Goal: Task Accomplishment & Management: Manage account settings

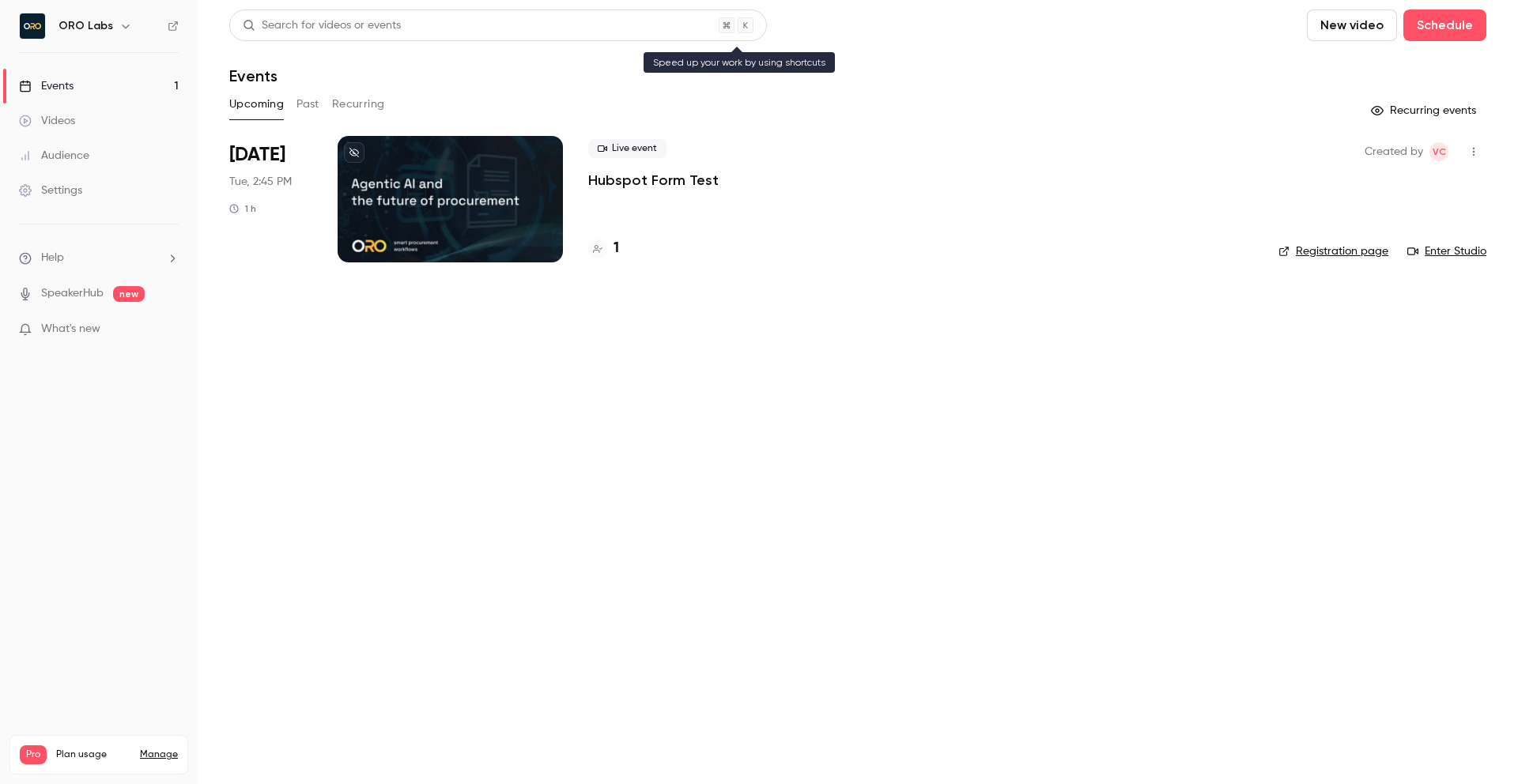
scroll to position [10, 0]
click at [297, 108] on button "Past" at bounding box center [308, 103] width 23 height 25
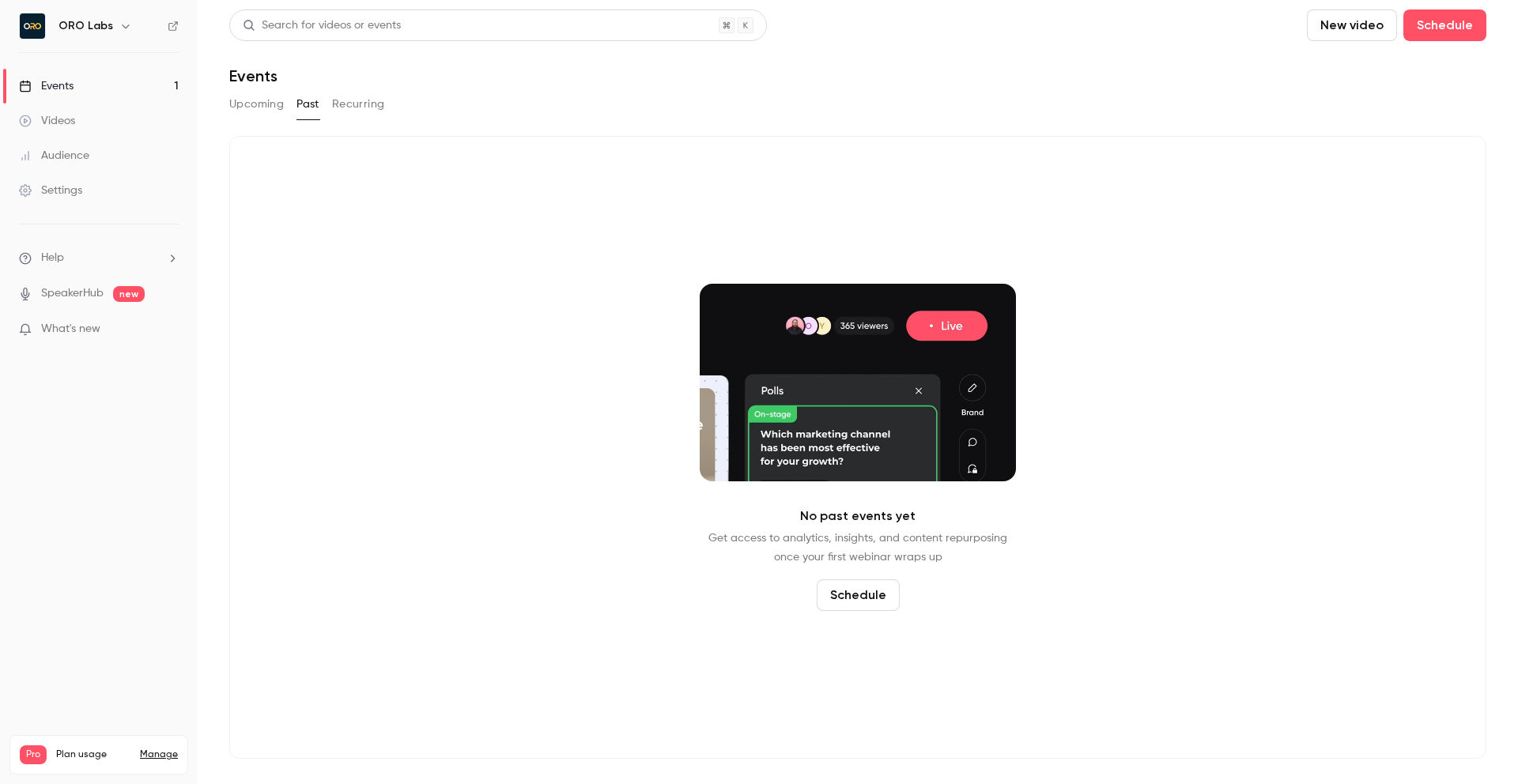
click at [256, 111] on button "Upcoming" at bounding box center [256, 103] width 55 height 25
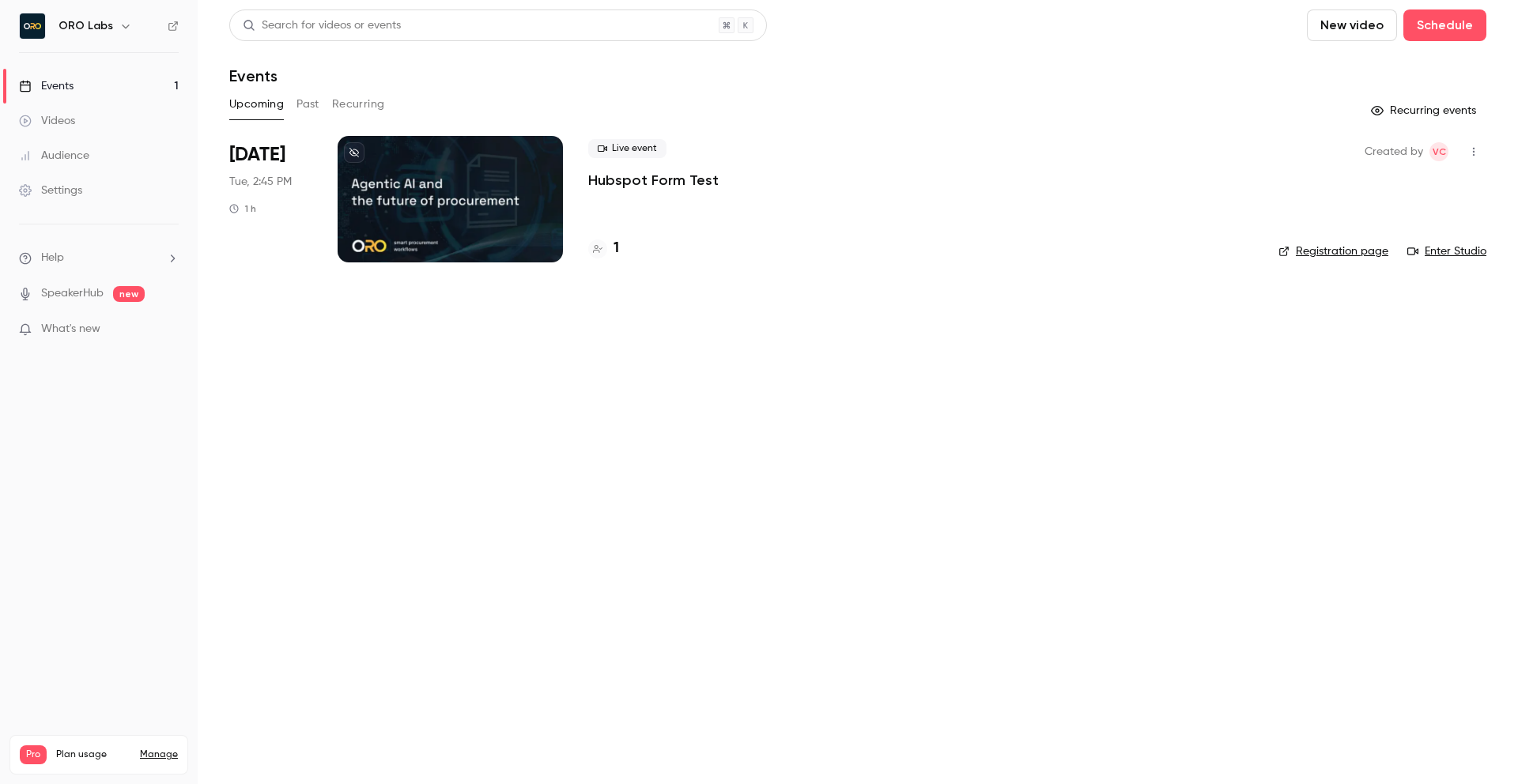
scroll to position [10, 0]
click at [870, 383] on main "Search for videos or events New video Schedule Events Upcoming Past Recurring R…" at bounding box center [858, 392] width 1320 height 784
click at [762, 380] on main "Search for videos or events New video Schedule Events Upcoming Past Recurring R…" at bounding box center [858, 392] width 1320 height 784
click at [628, 178] on p "Hubspot Form Test" at bounding box center [653, 180] width 130 height 19
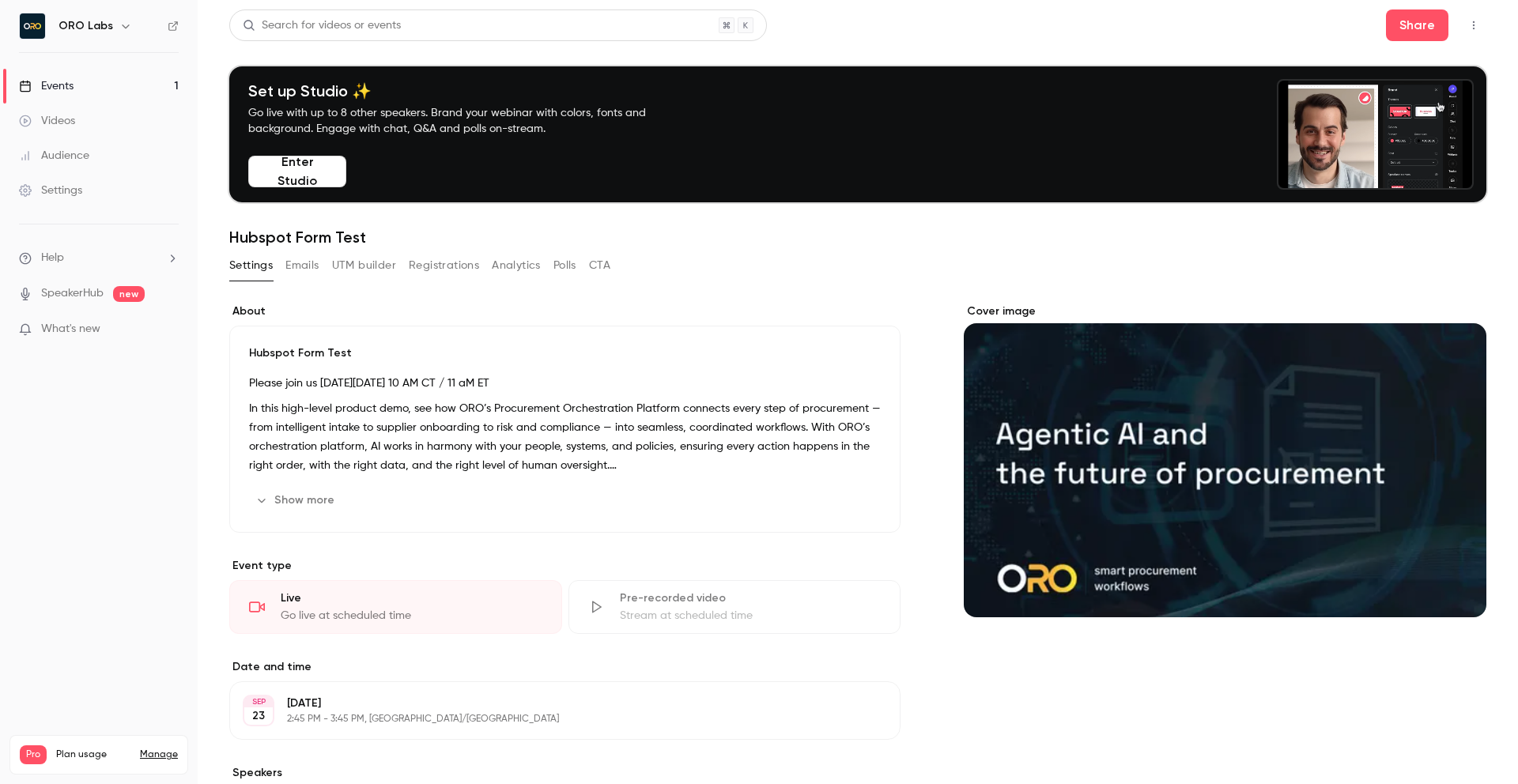
click at [301, 276] on button "Emails" at bounding box center [302, 265] width 33 height 25
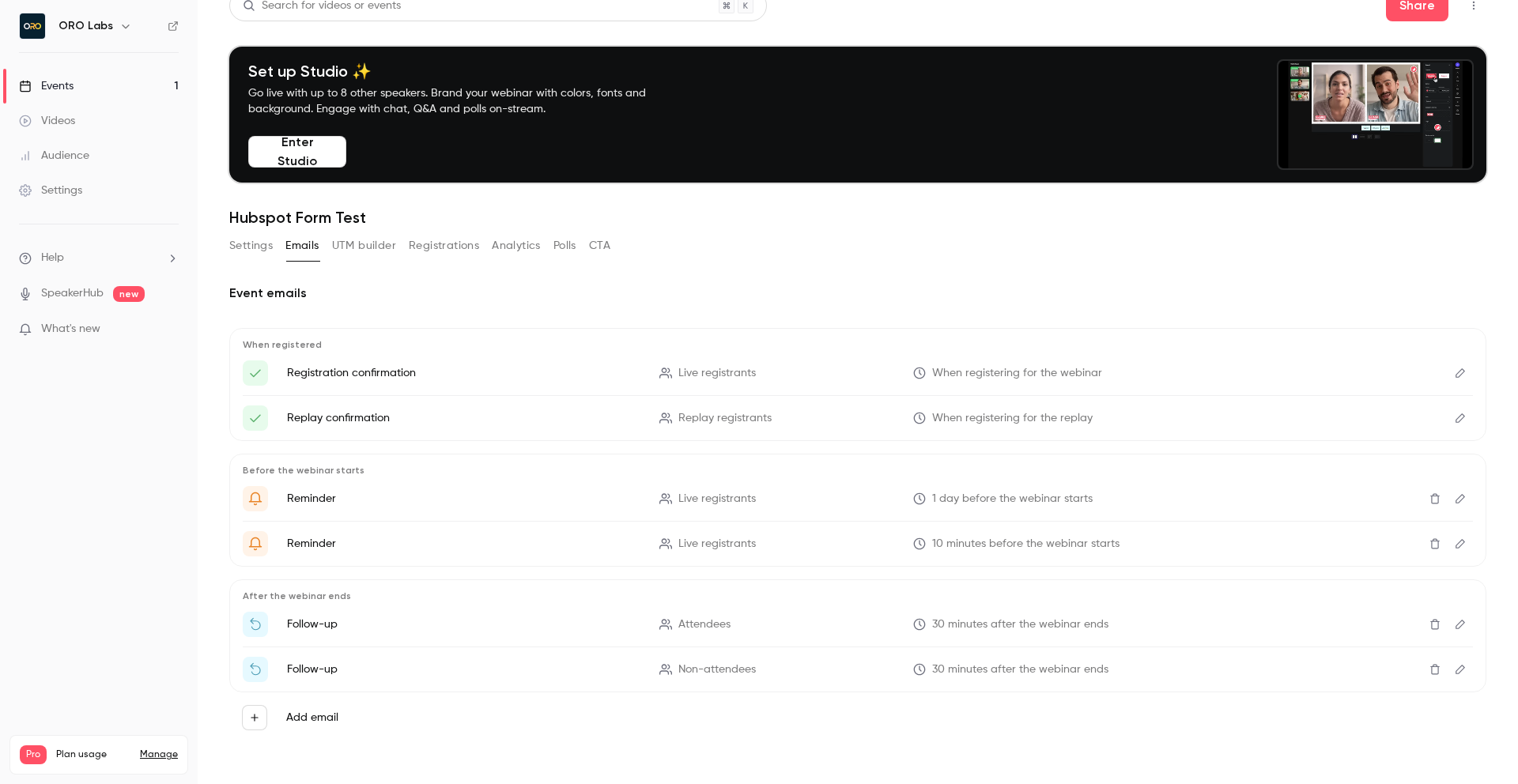
scroll to position [18, 0]
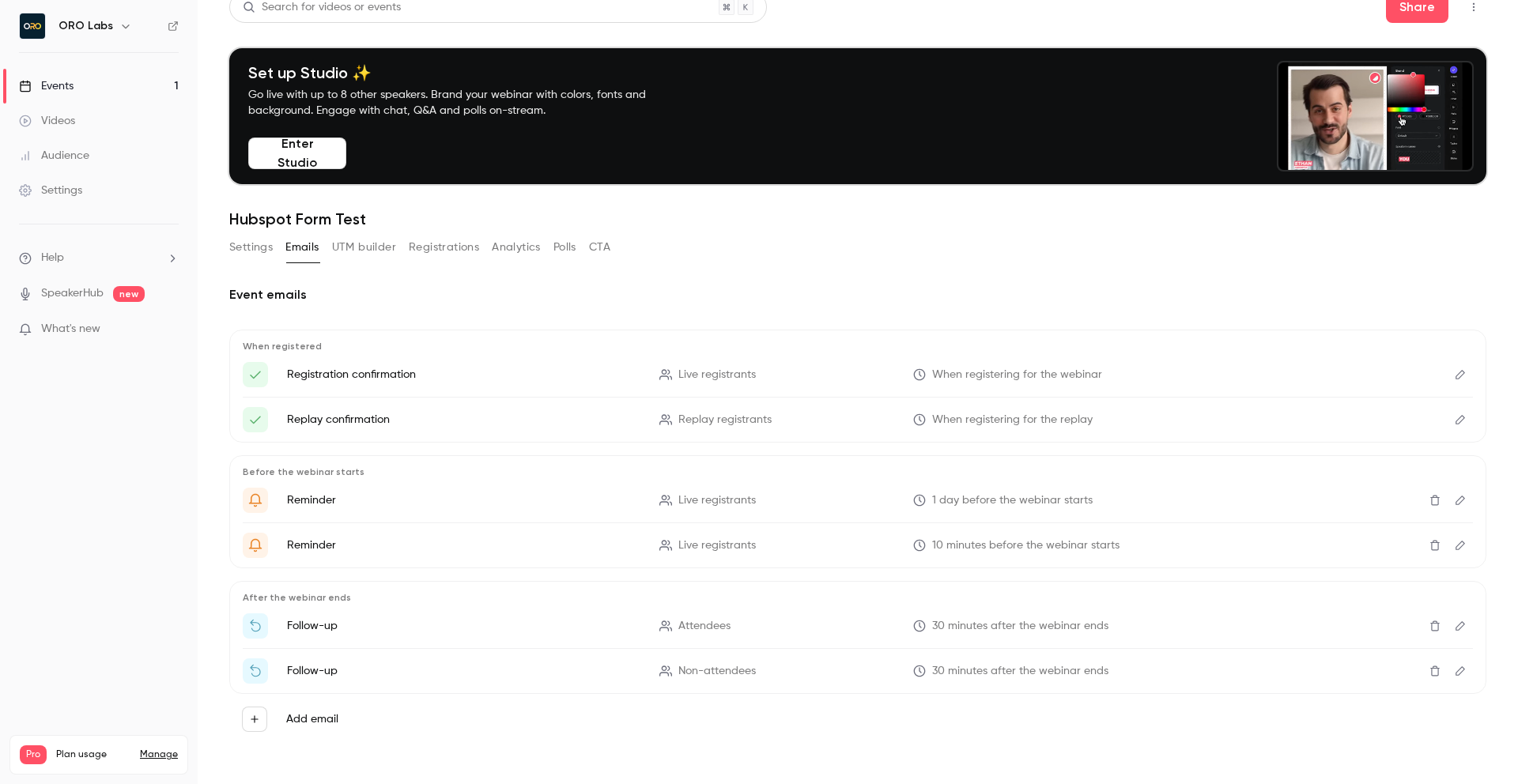
click at [703, 303] on h2 "Event emails" at bounding box center [857, 294] width 1257 height 19
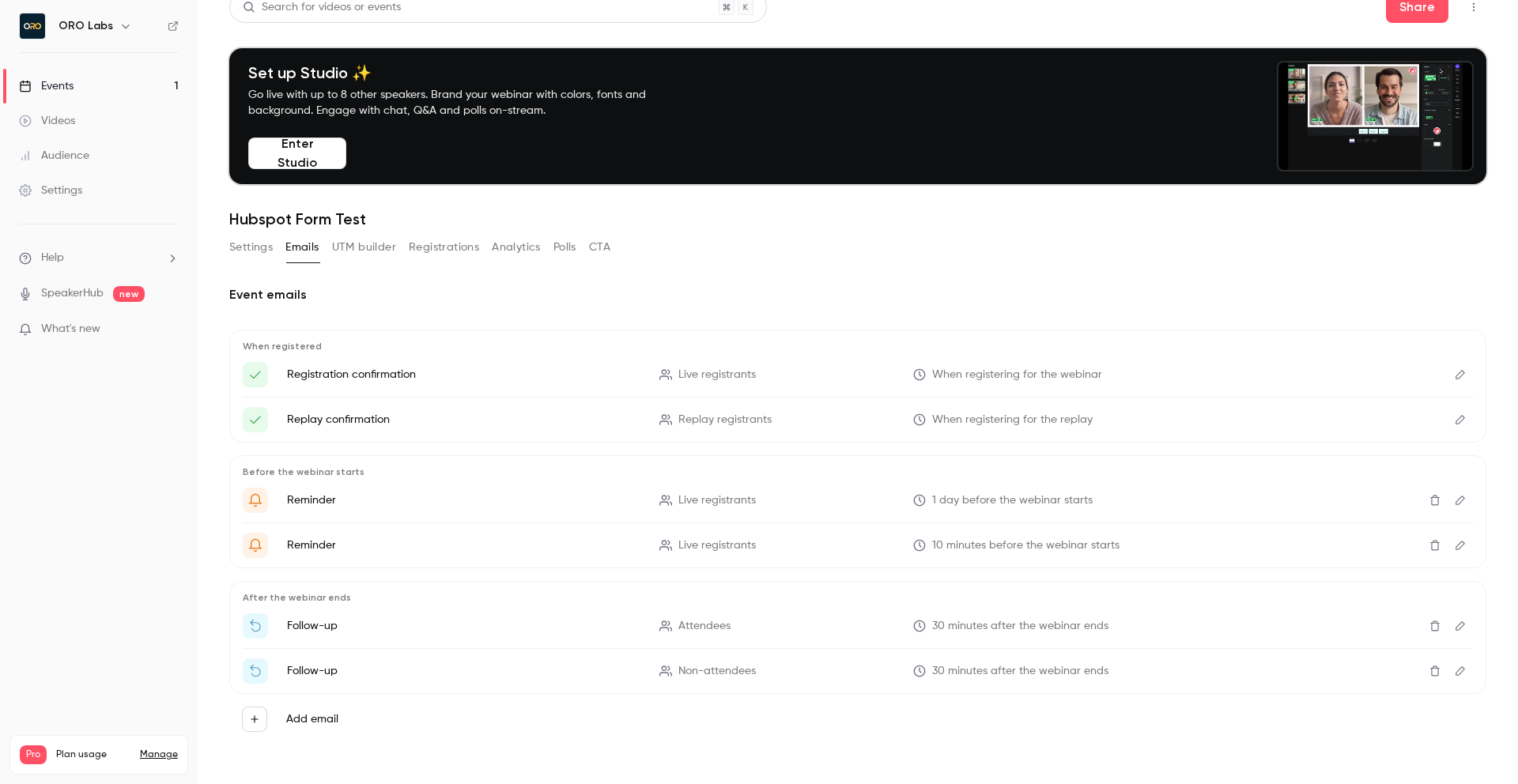
click at [1454, 385] on button "Edit" at bounding box center [1459, 374] width 25 height 25
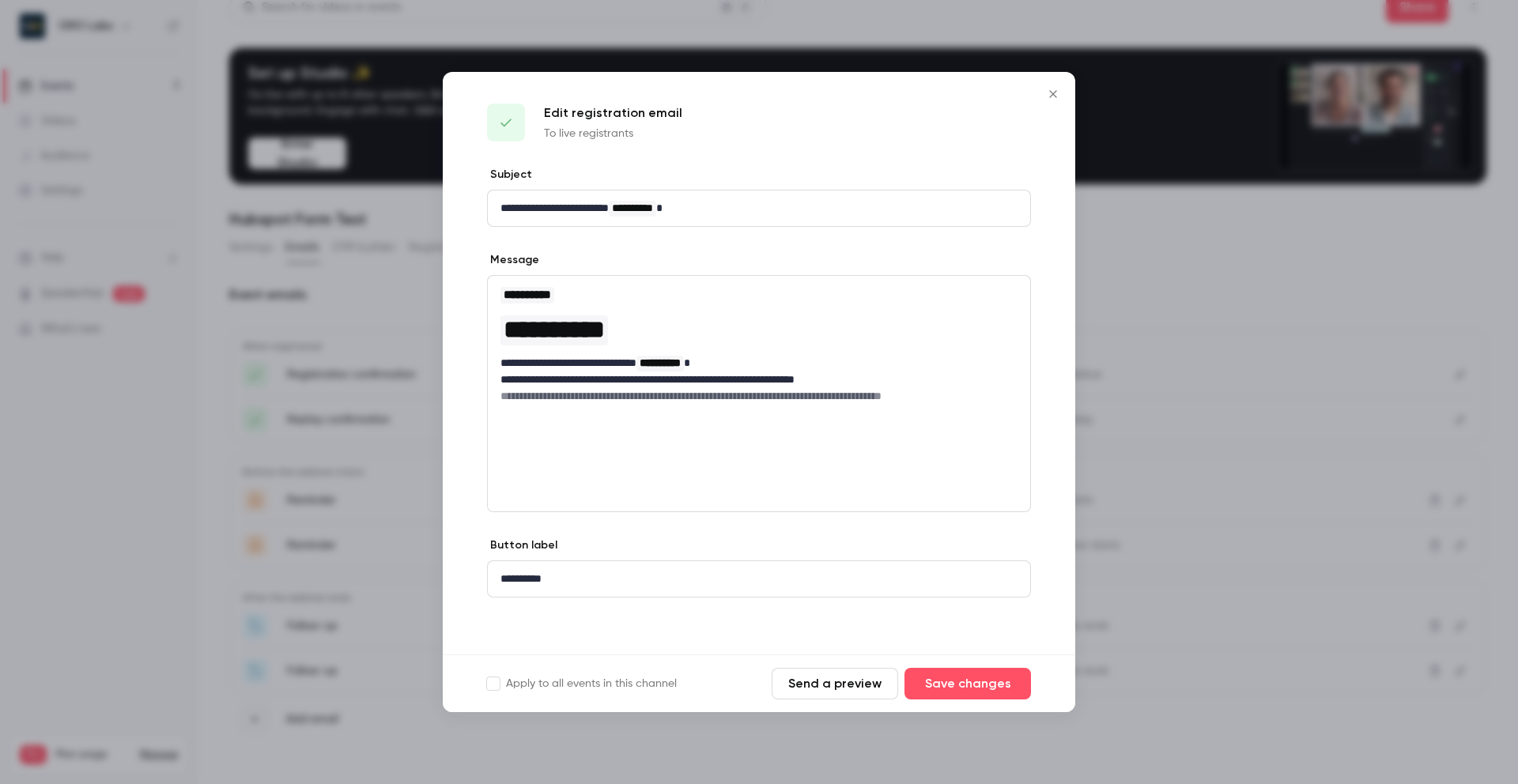
click at [1056, 94] on icon "Close" at bounding box center [1052, 94] width 19 height 13
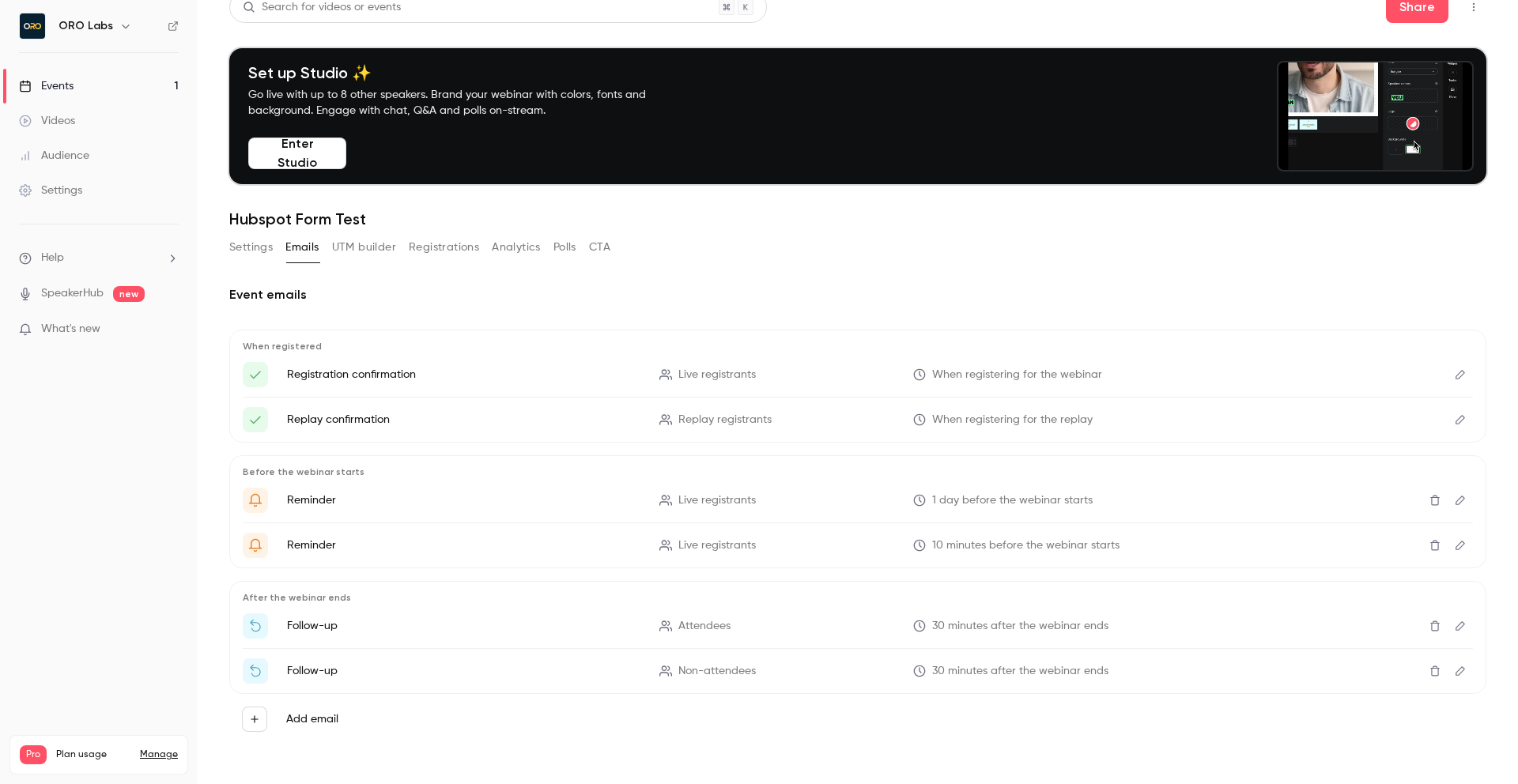
click at [96, 80] on link "Events 1" at bounding box center [99, 86] width 198 height 35
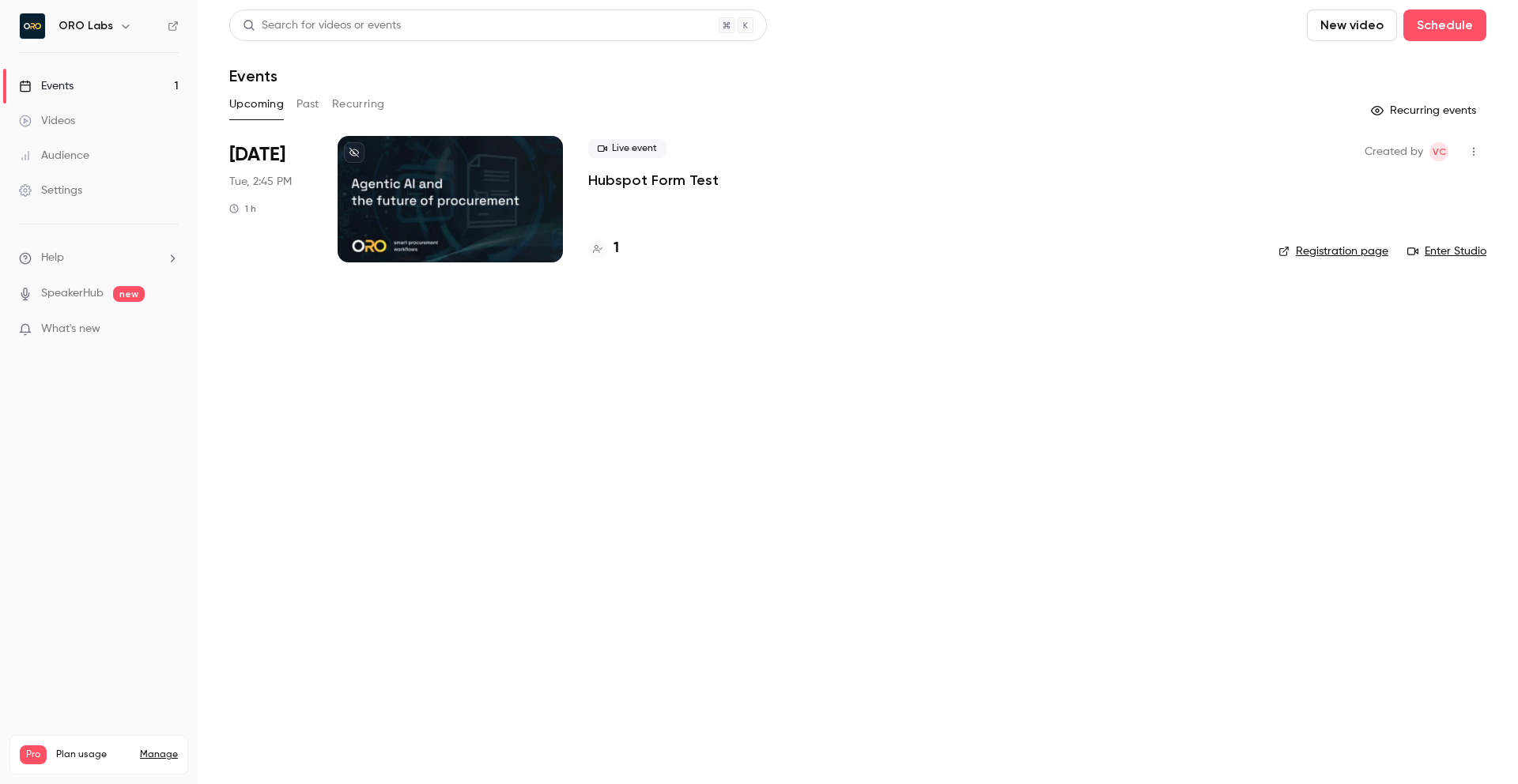
click at [509, 207] on div at bounding box center [450, 199] width 225 height 126
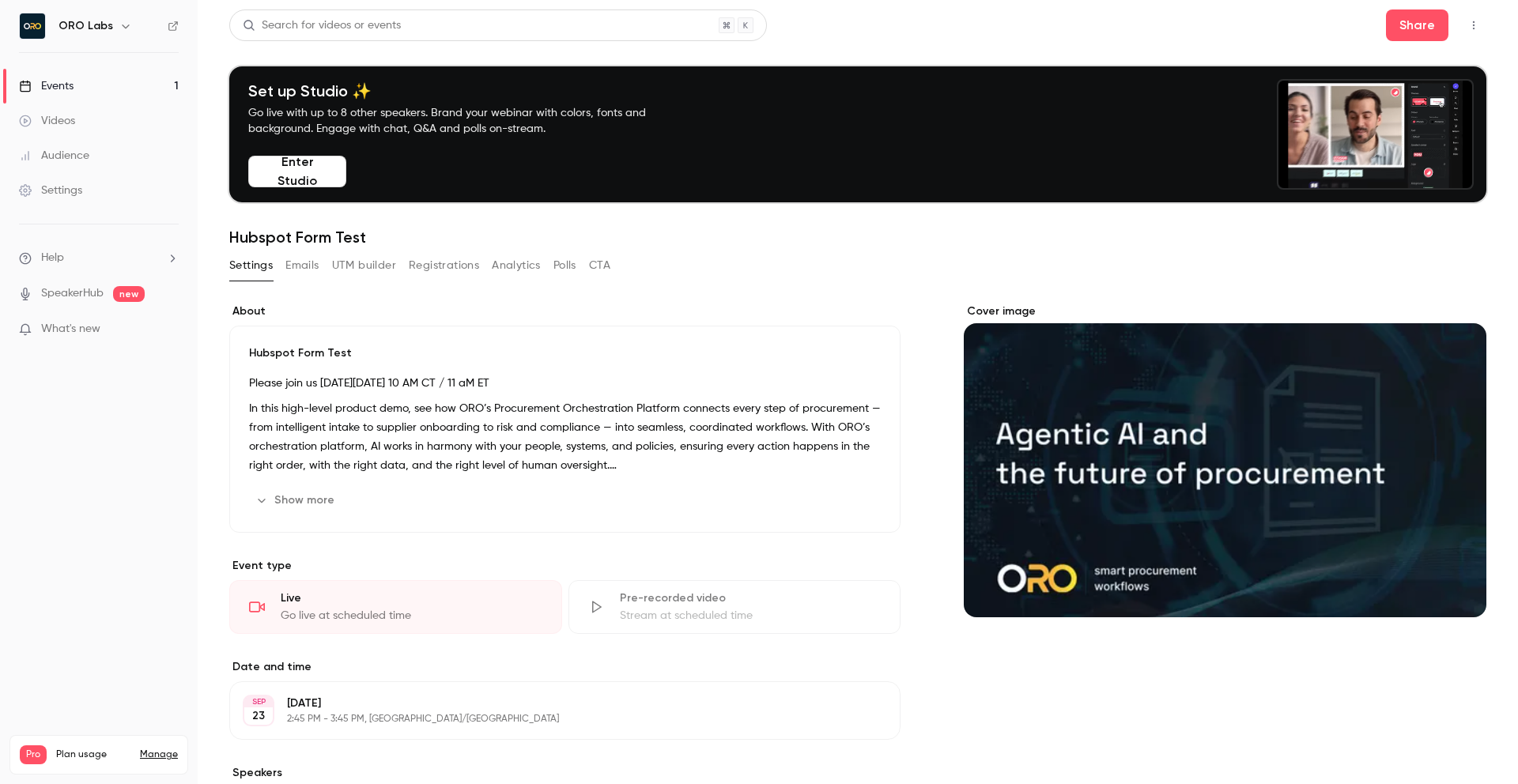
click at [329, 495] on button "Show more" at bounding box center [296, 499] width 95 height 25
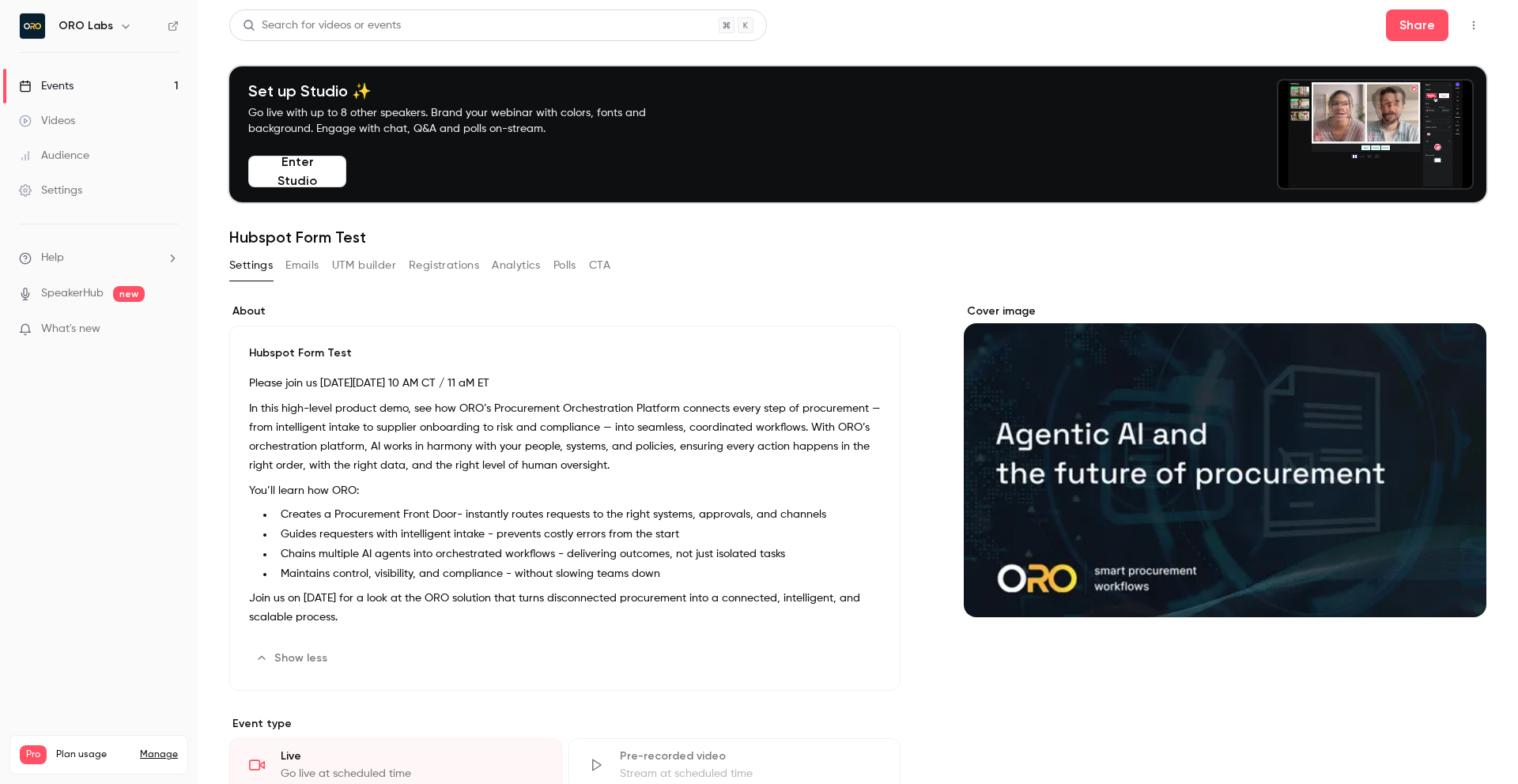
scroll to position [10, 0]
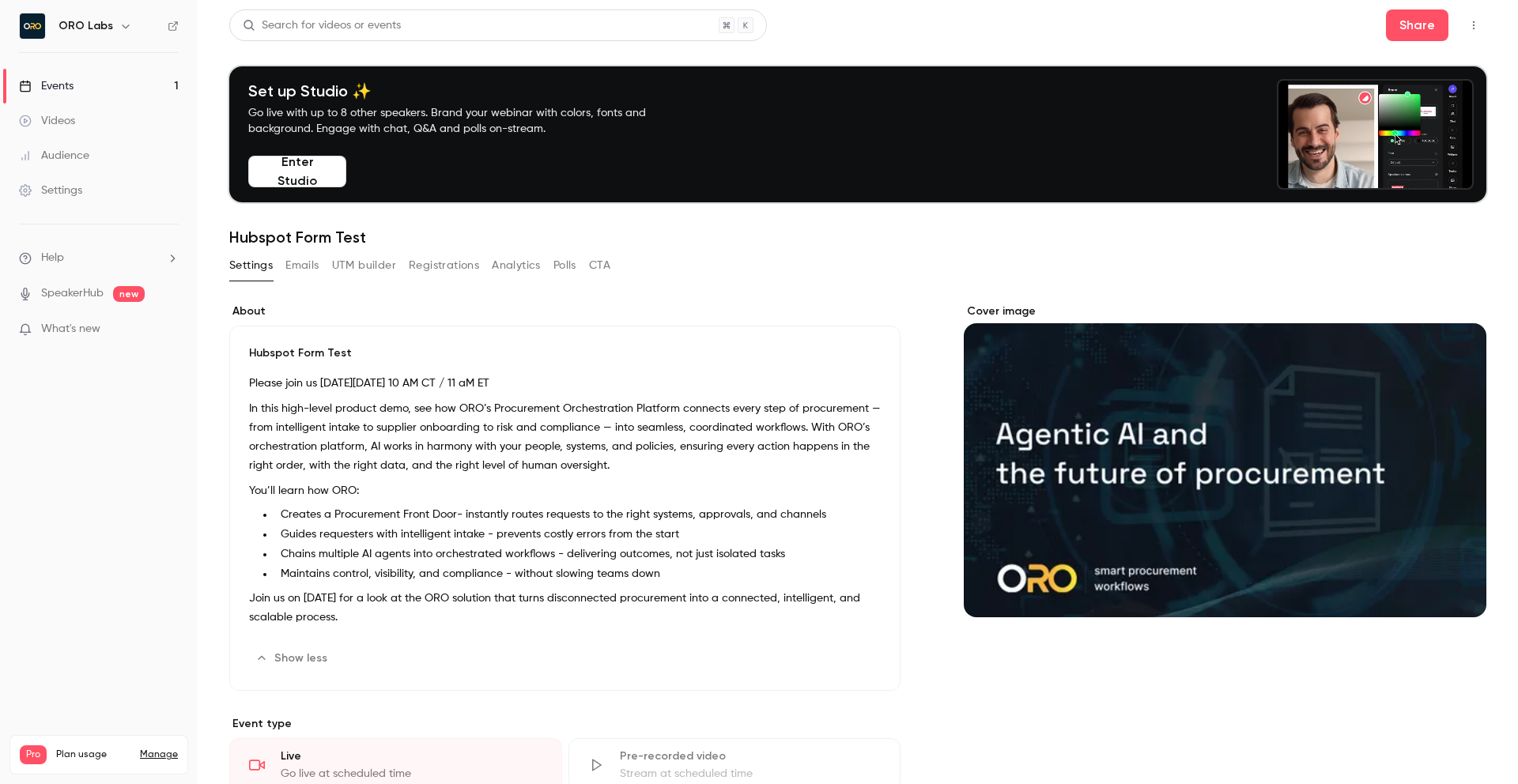
click at [83, 86] on link "Events 1" at bounding box center [99, 86] width 198 height 35
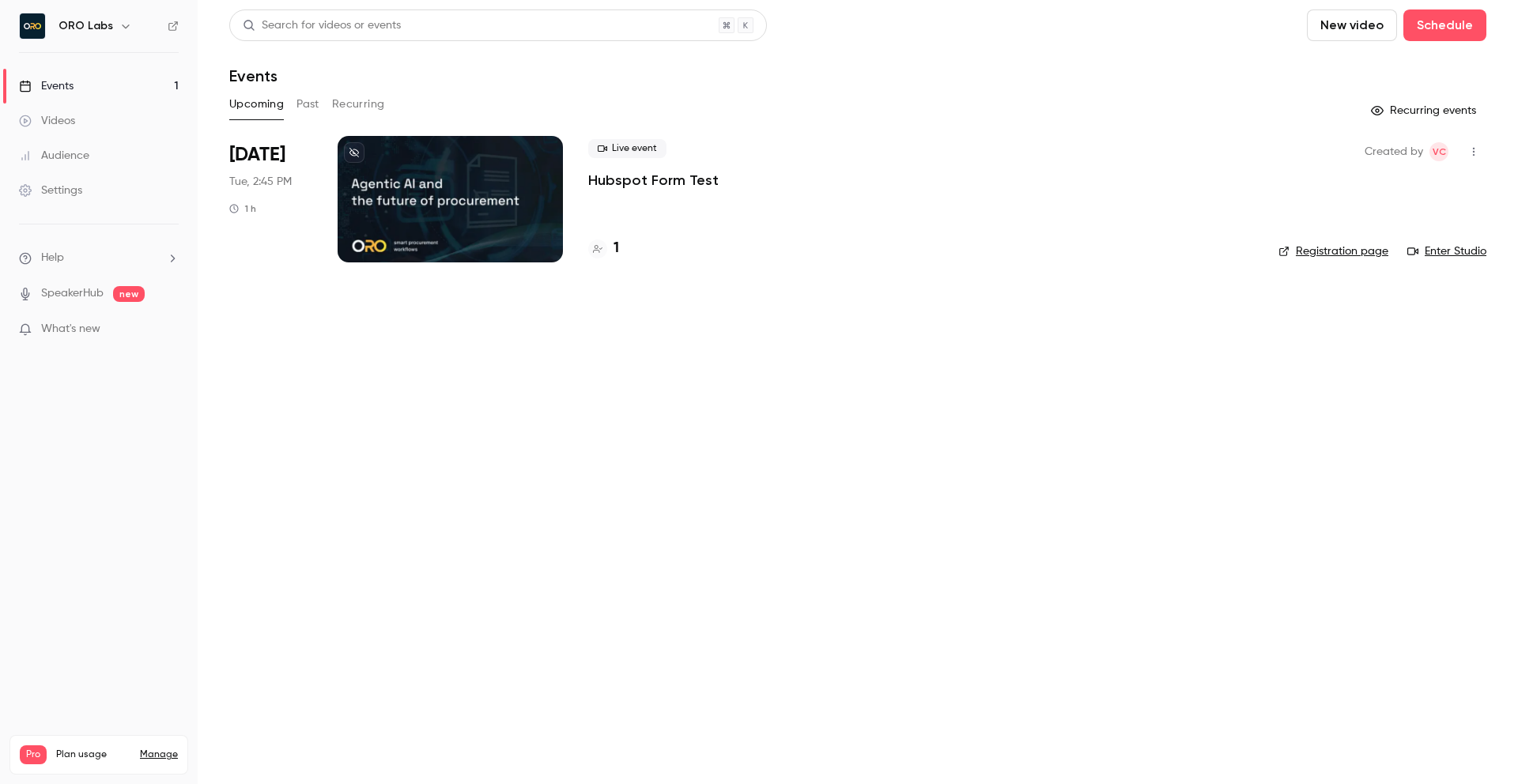
click at [477, 201] on div at bounding box center [450, 199] width 225 height 126
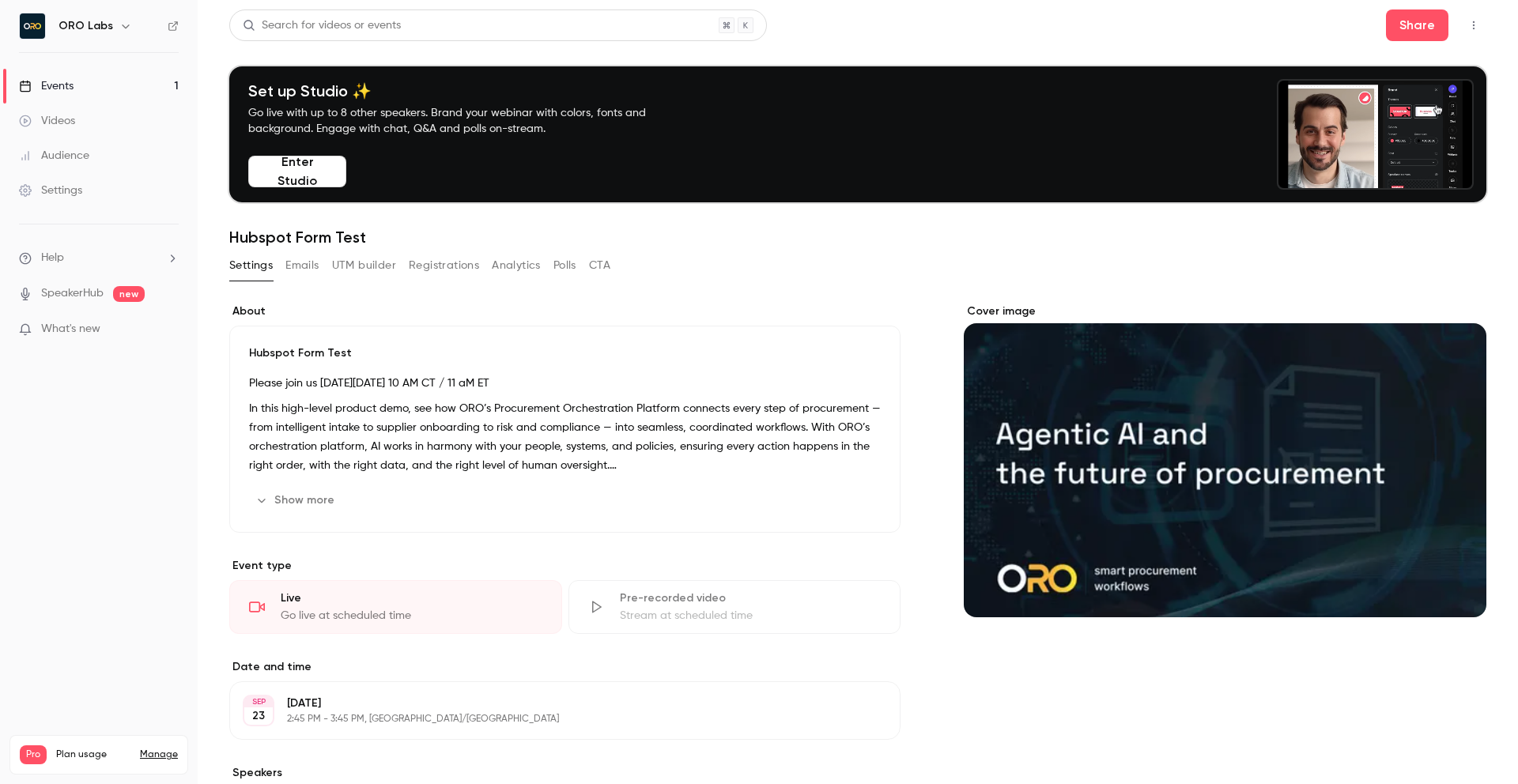
click at [358, 316] on label "About" at bounding box center [564, 311] width 671 height 16
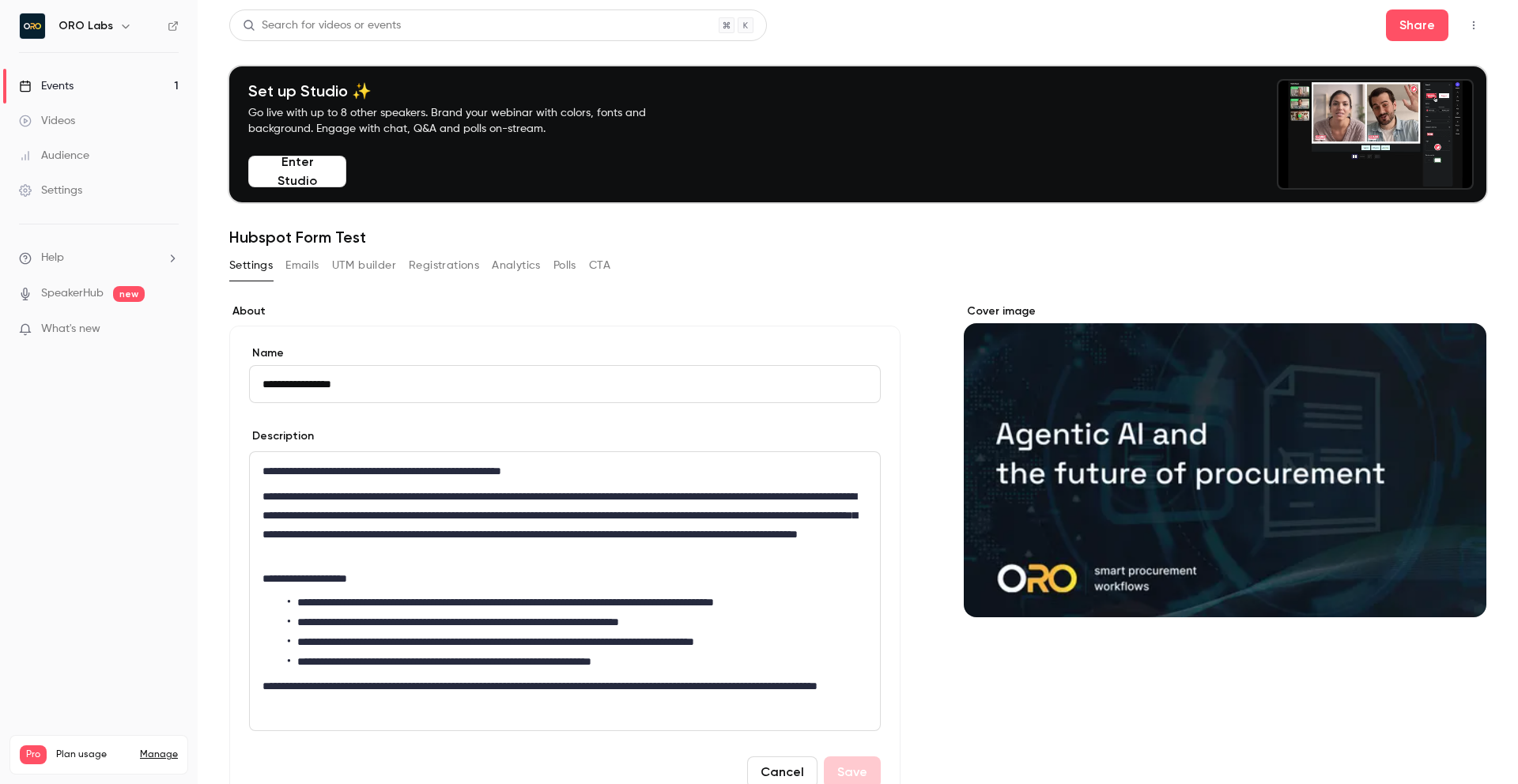
click at [395, 301] on div "**********" at bounding box center [857, 749] width 1257 height 930
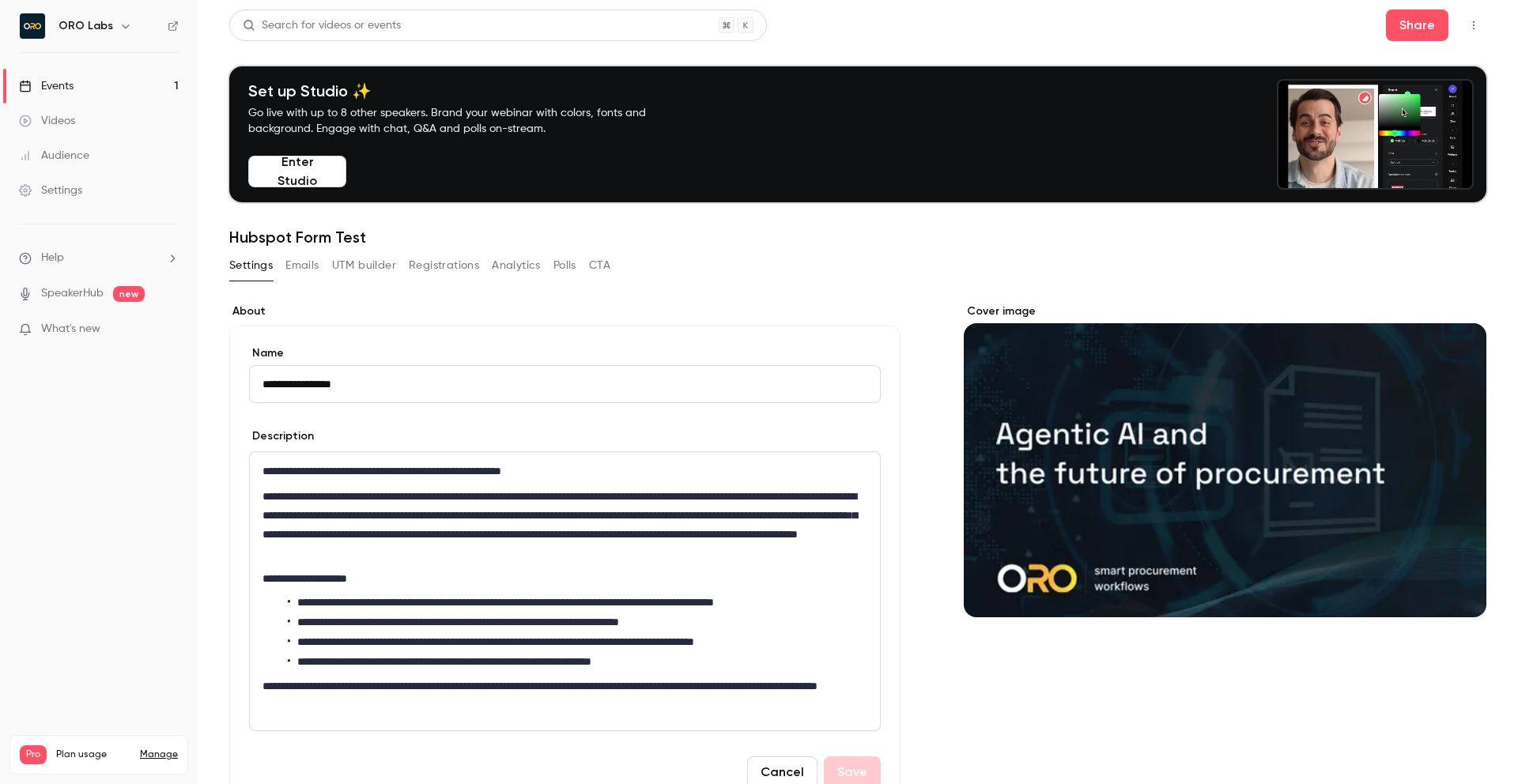
click at [449, 265] on button "Registrations" at bounding box center [444, 265] width 71 height 25
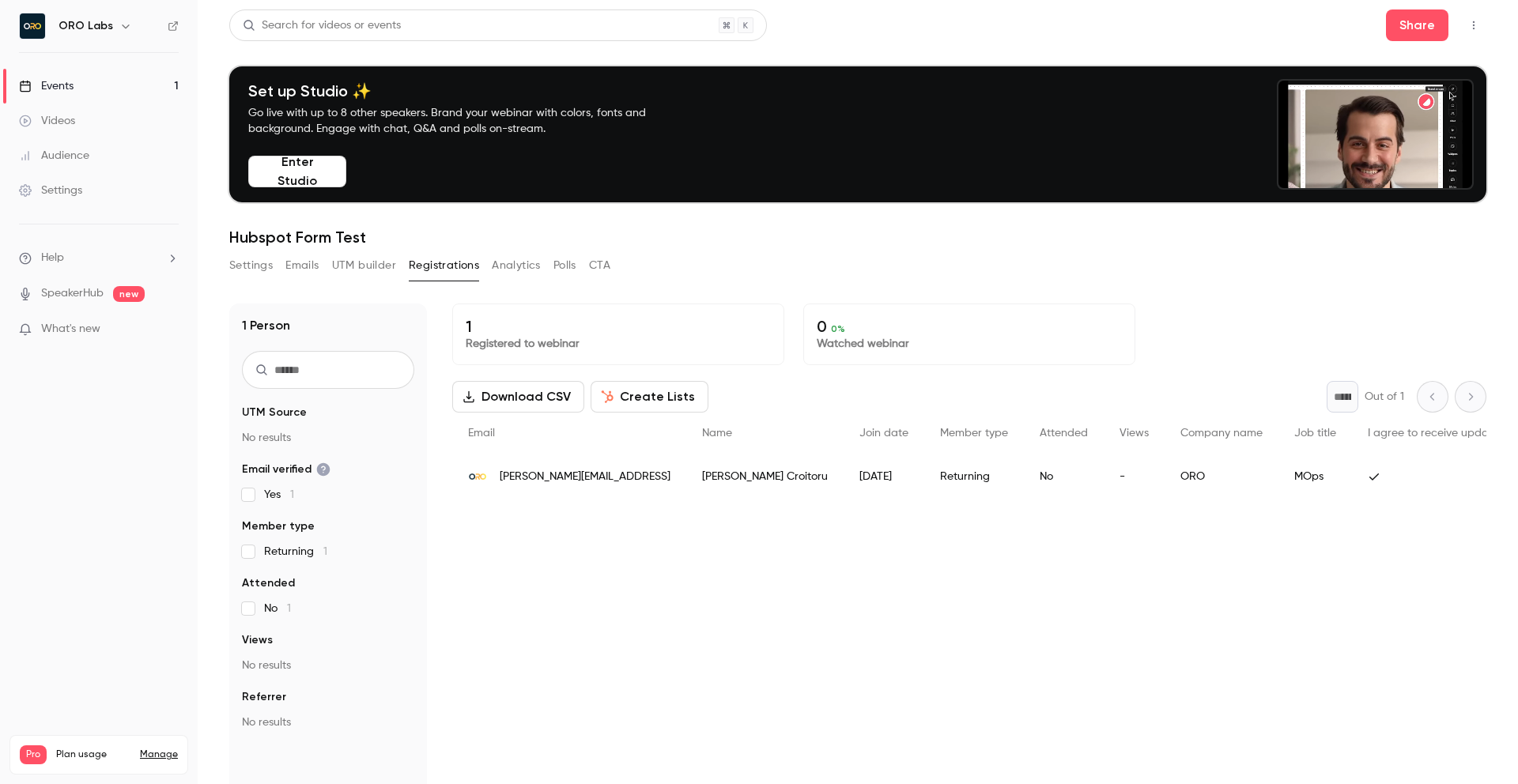
click at [878, 531] on div "1 Registered to webinar 0 0 % Watched webinar Download CSV Create Lists * Out o…" at bounding box center [969, 616] width 1034 height 626
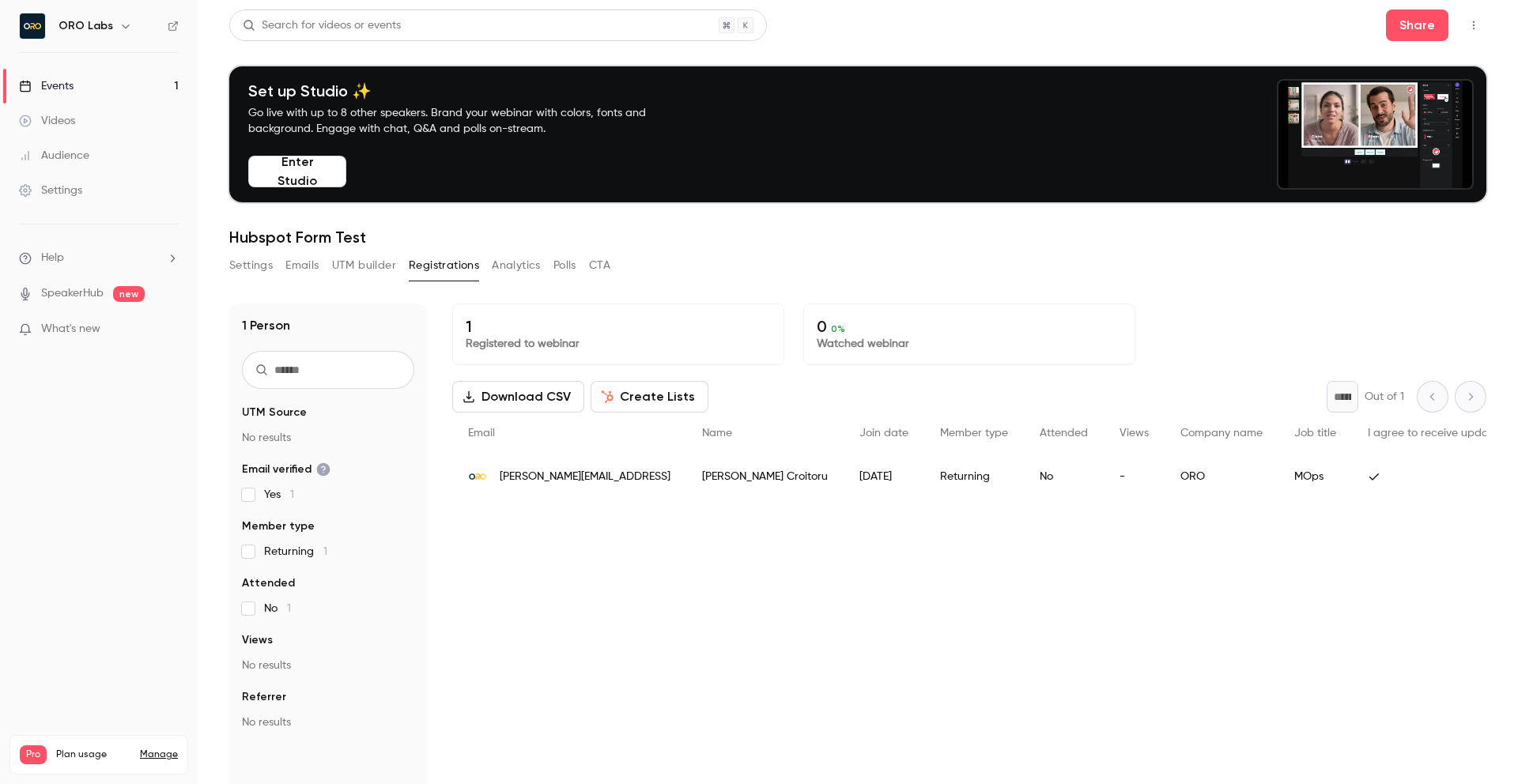
click at [293, 272] on button "Emails" at bounding box center [302, 265] width 33 height 25
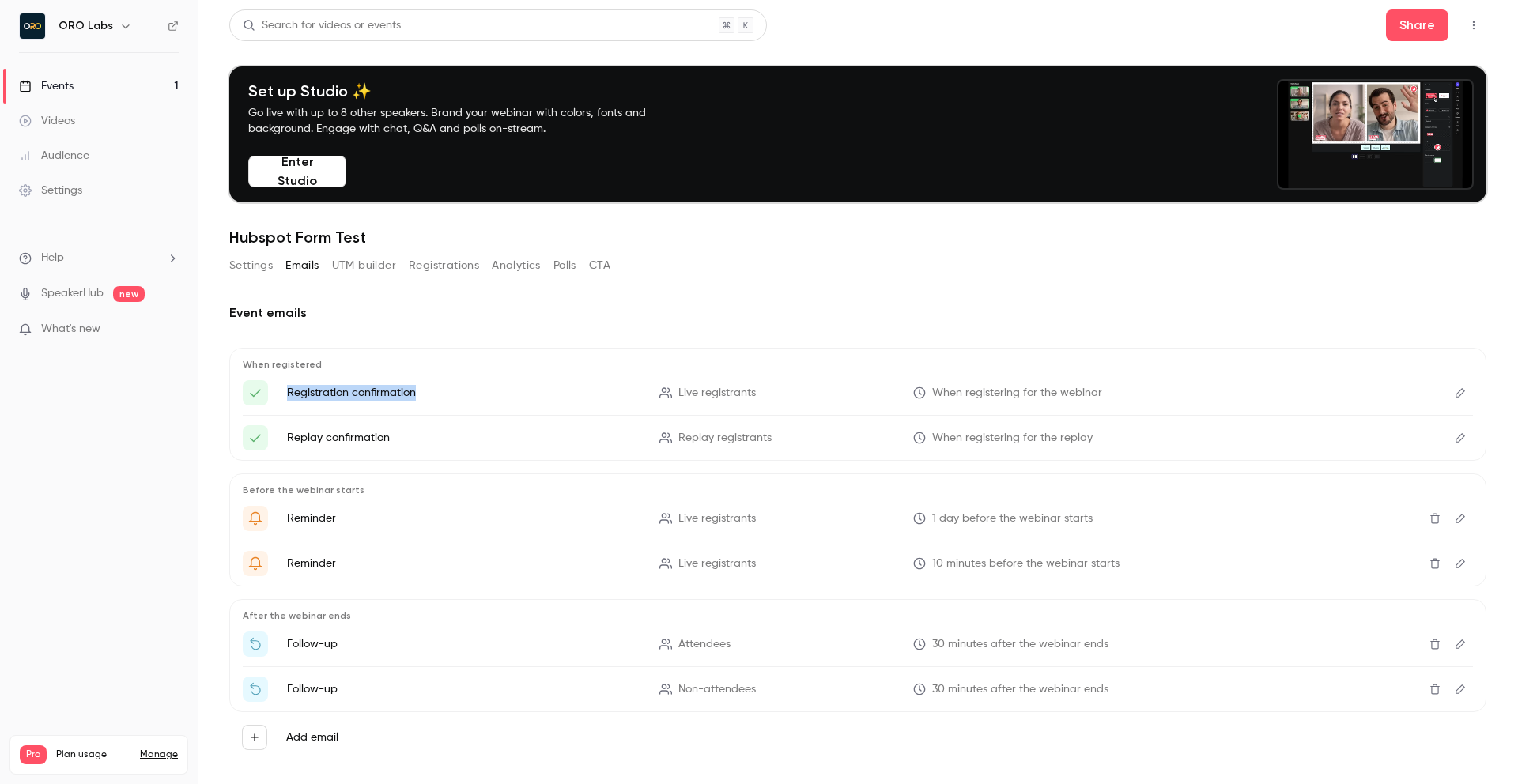
drag, startPoint x: 282, startPoint y: 393, endPoint x: 439, endPoint y: 395, distance: 157.0
click at [439, 395] on li "Registration confirmation Live registrants When registering for the webinar" at bounding box center [858, 392] width 1230 height 25
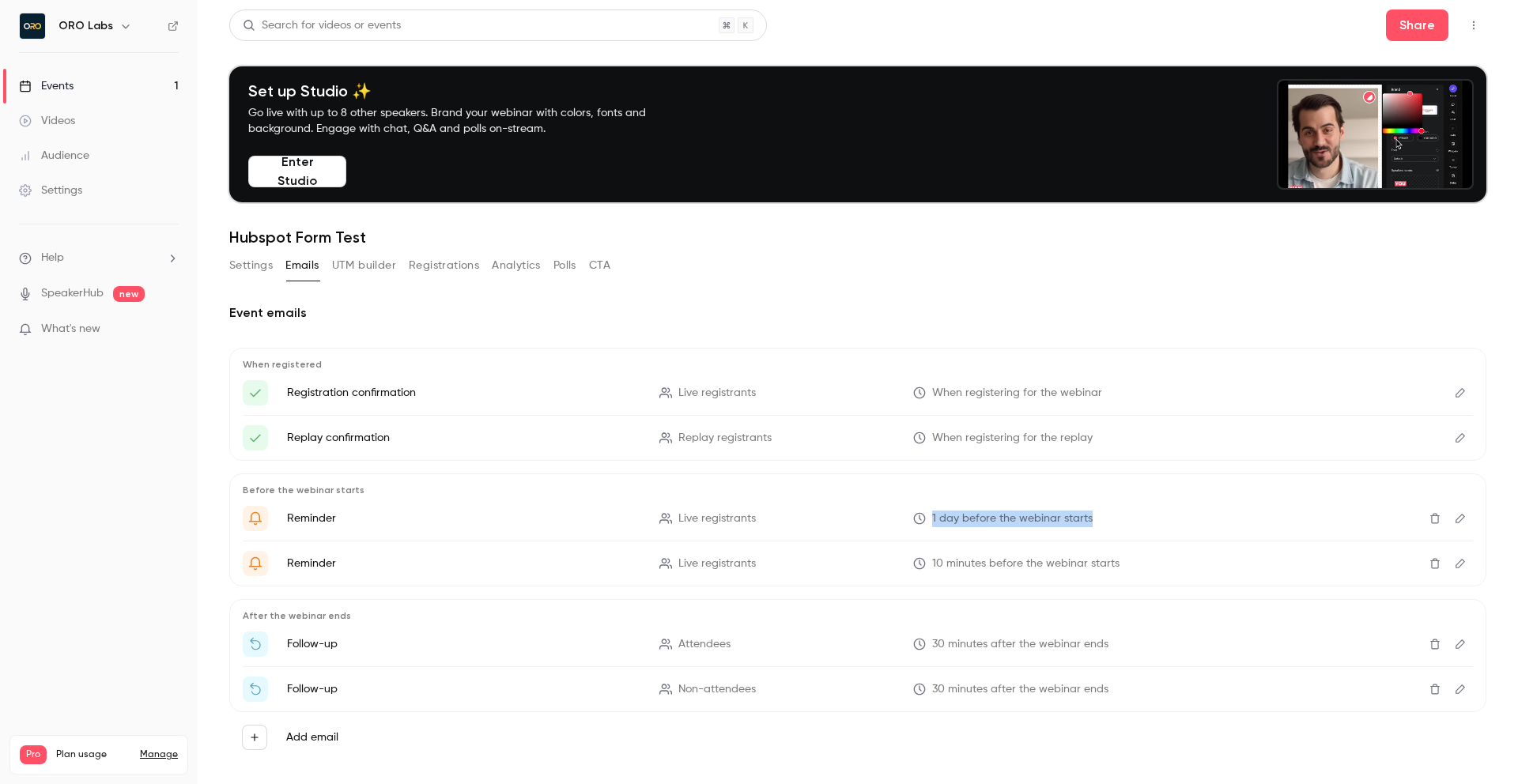
drag, startPoint x: 931, startPoint y: 520, endPoint x: 1114, endPoint y: 516, distance: 183.0
click at [1114, 516] on p "1 day before the webinar starts" at bounding box center [1089, 518] width 353 height 17
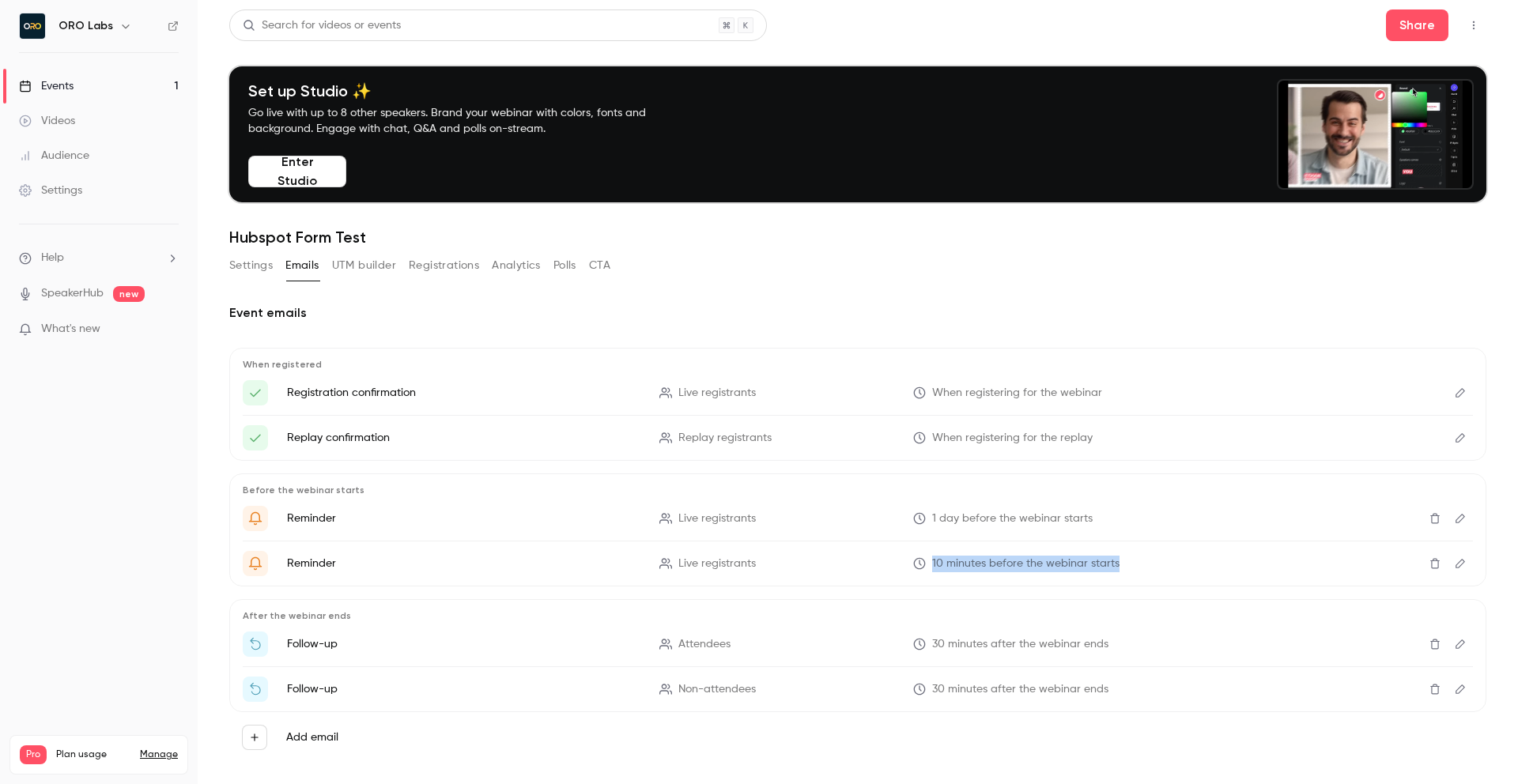
drag, startPoint x: 931, startPoint y: 566, endPoint x: 1117, endPoint y: 580, distance: 186.5
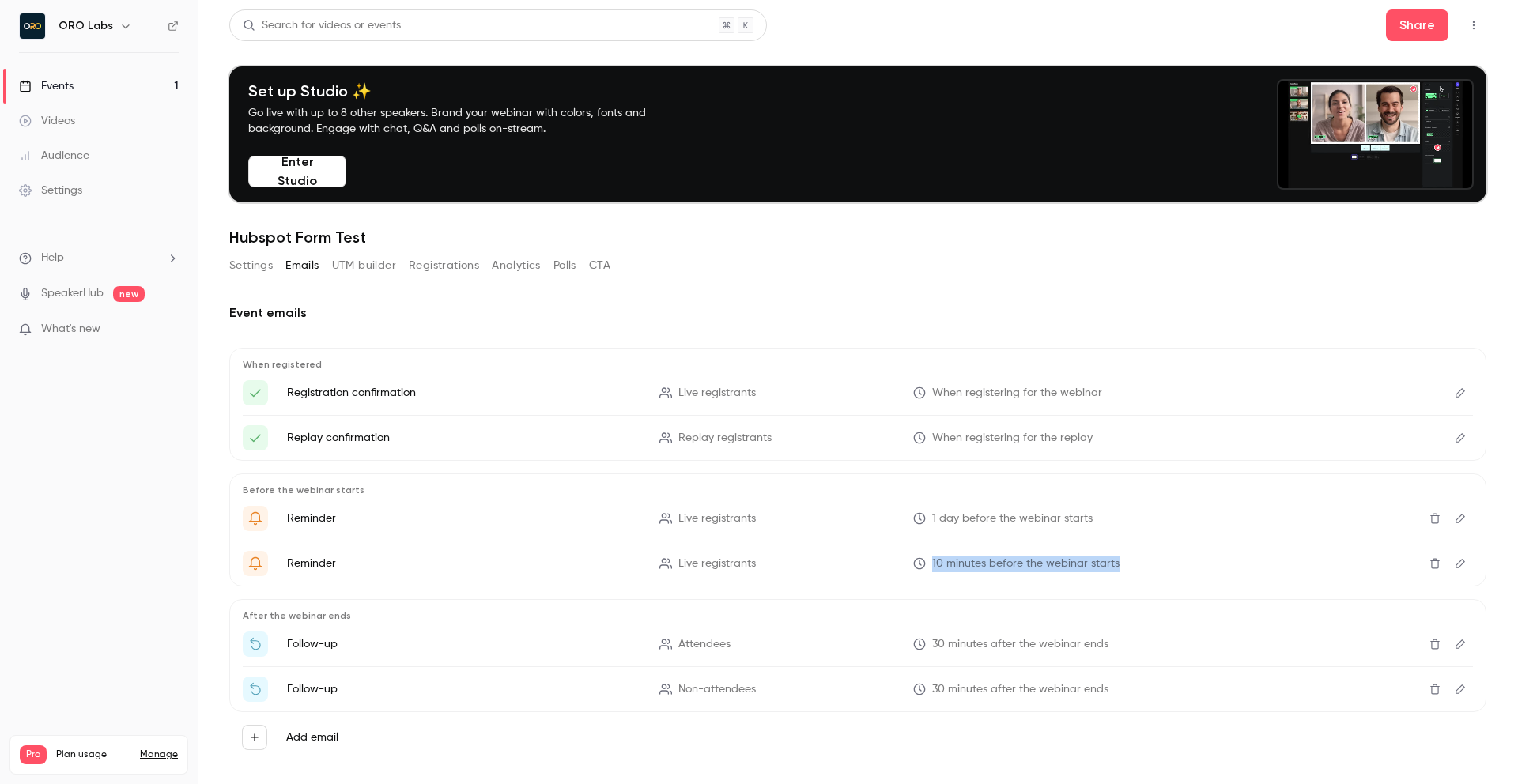
click at [1117, 580] on div "Before the webinar starts Reminder Live registrants 1 day before the webinar st…" at bounding box center [857, 530] width 1257 height 113
drag, startPoint x: 934, startPoint y: 643, endPoint x: 1127, endPoint y: 633, distance: 193.3
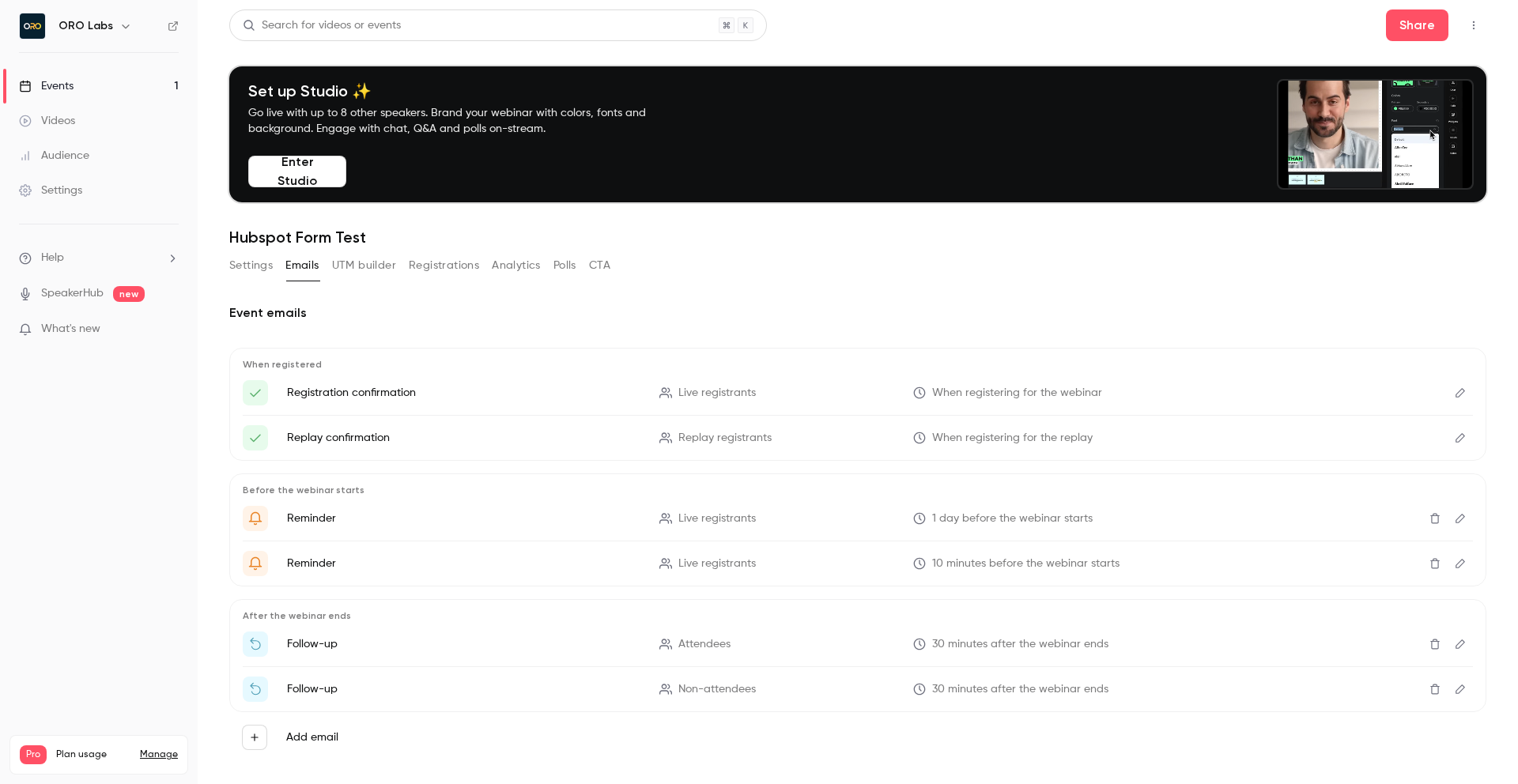
click at [1127, 633] on li "Follow-up Attendees 30 minutes after the webinar ends" at bounding box center [858, 643] width 1230 height 25
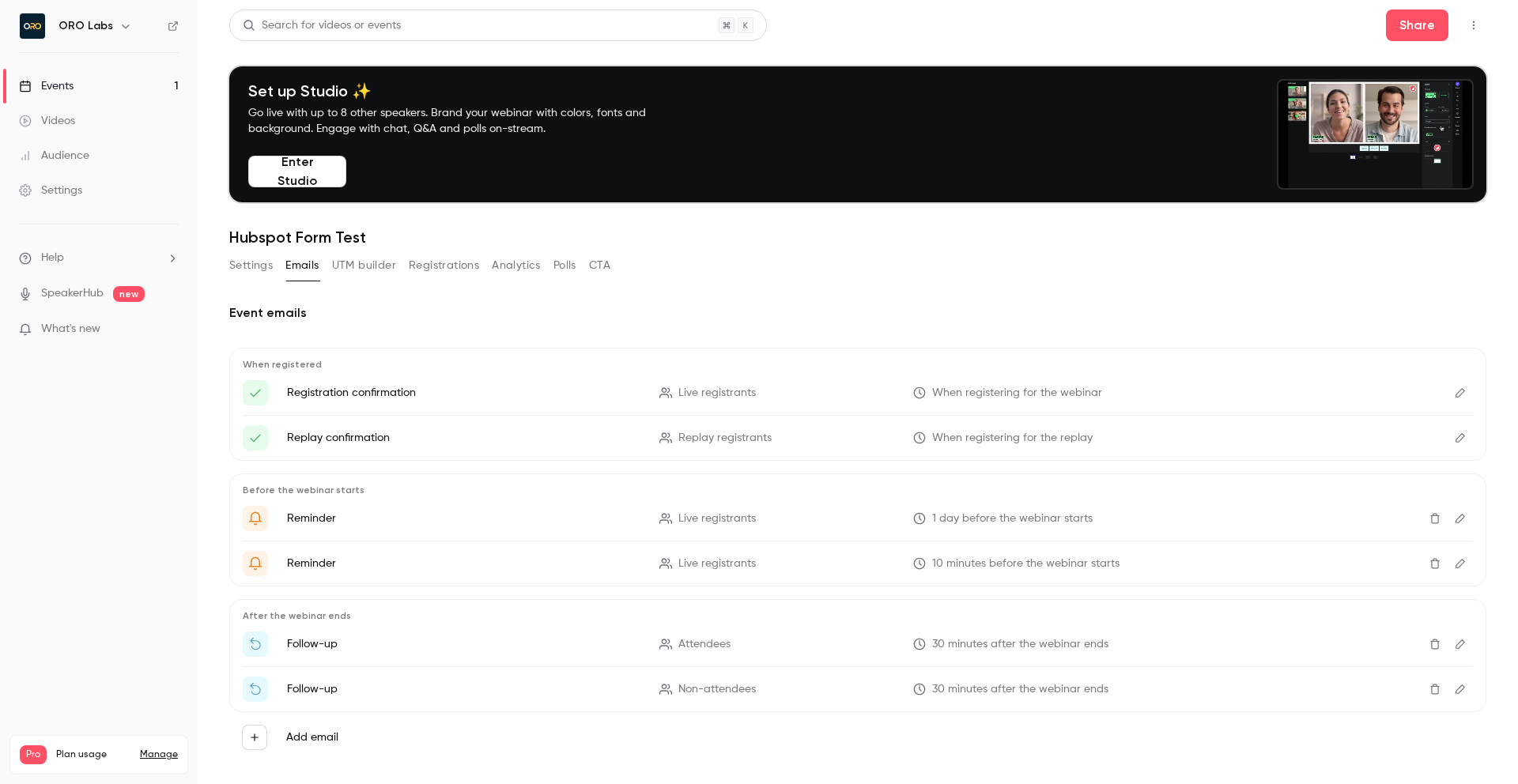
click at [1453, 572] on button "Edit" at bounding box center [1459, 562] width 25 height 25
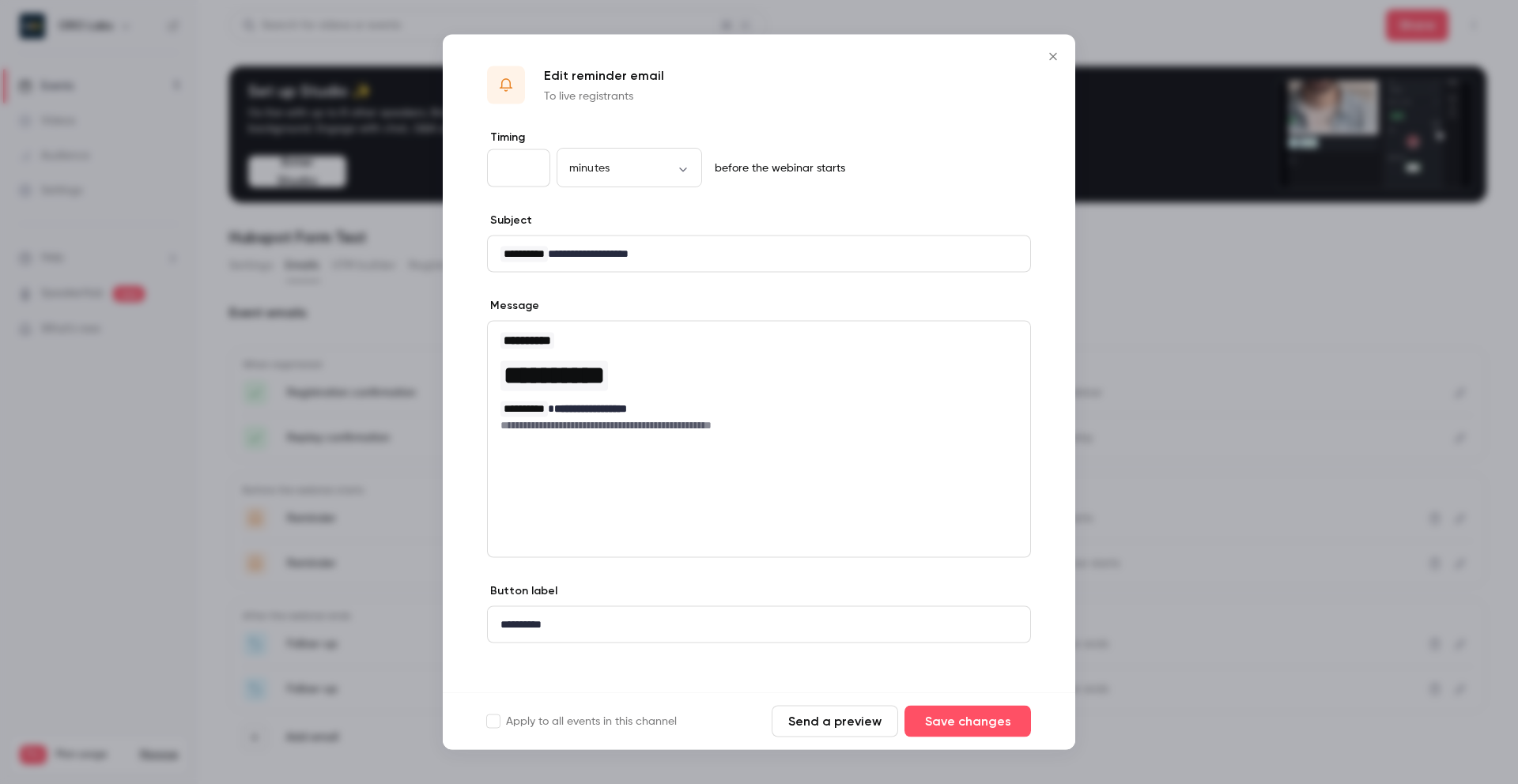
click at [504, 168] on input "**" at bounding box center [519, 168] width 64 height 38
type input "**"
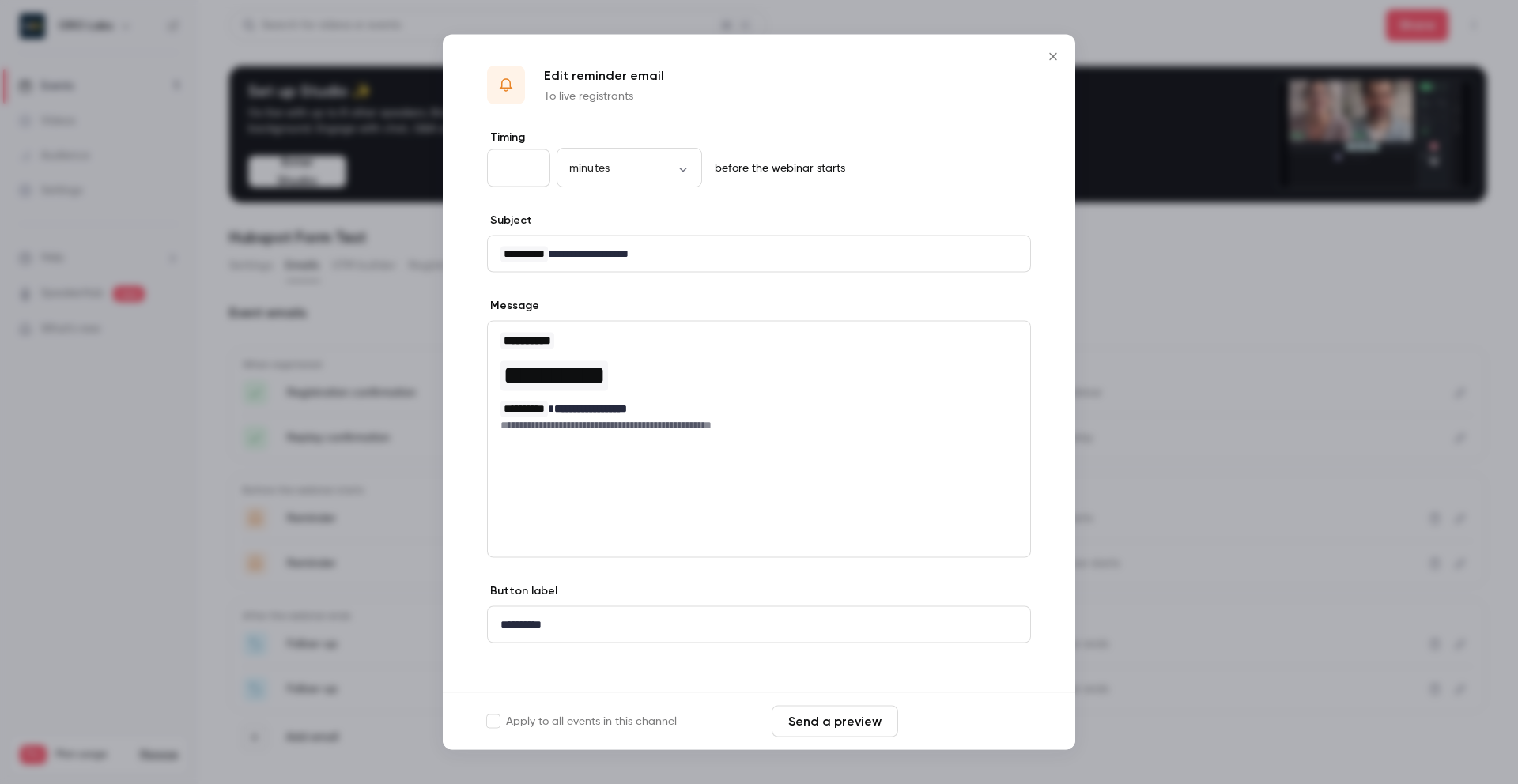
click at [958, 708] on button "Save changes" at bounding box center [967, 721] width 126 height 32
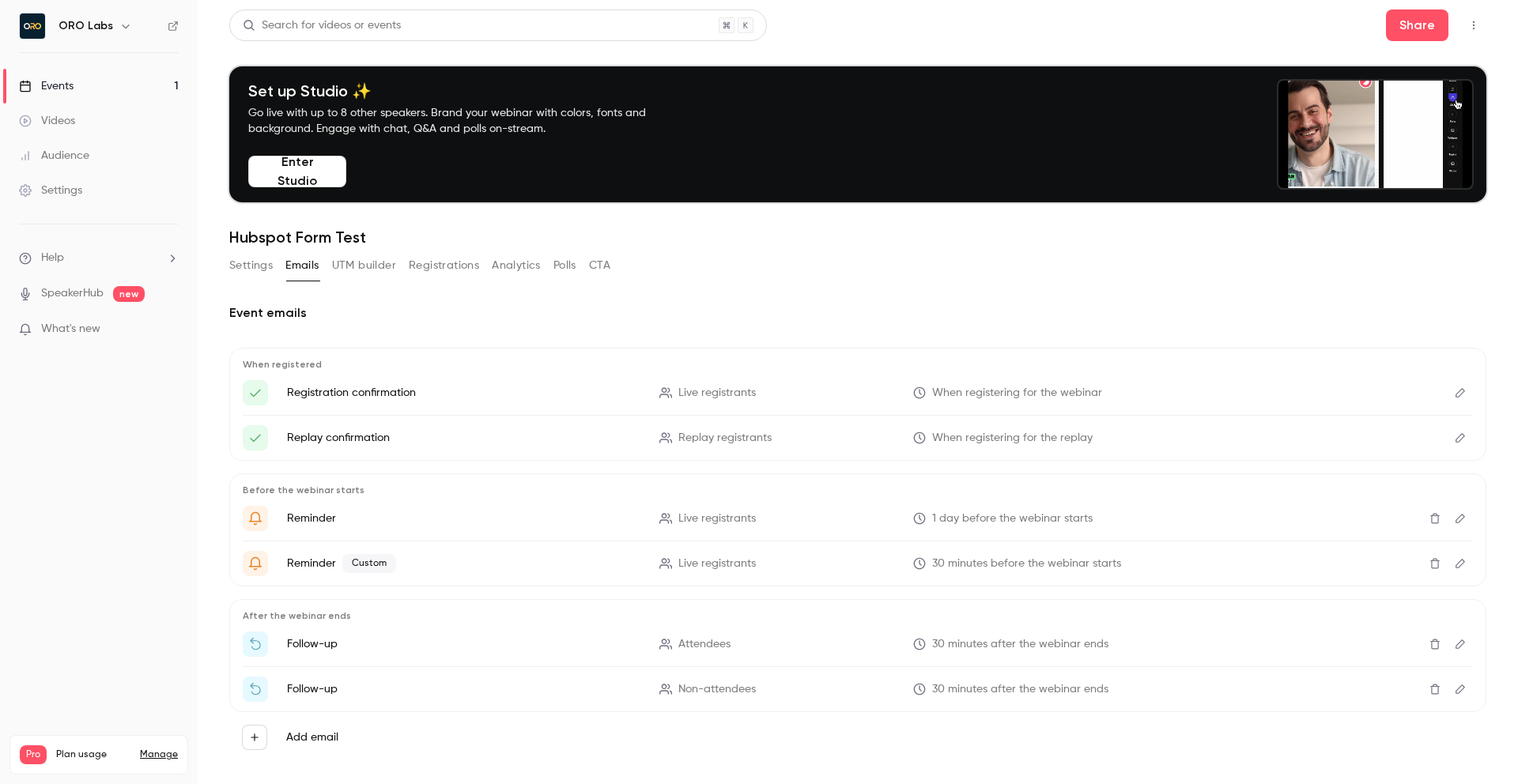
click at [447, 263] on button "Registrations" at bounding box center [444, 265] width 71 height 25
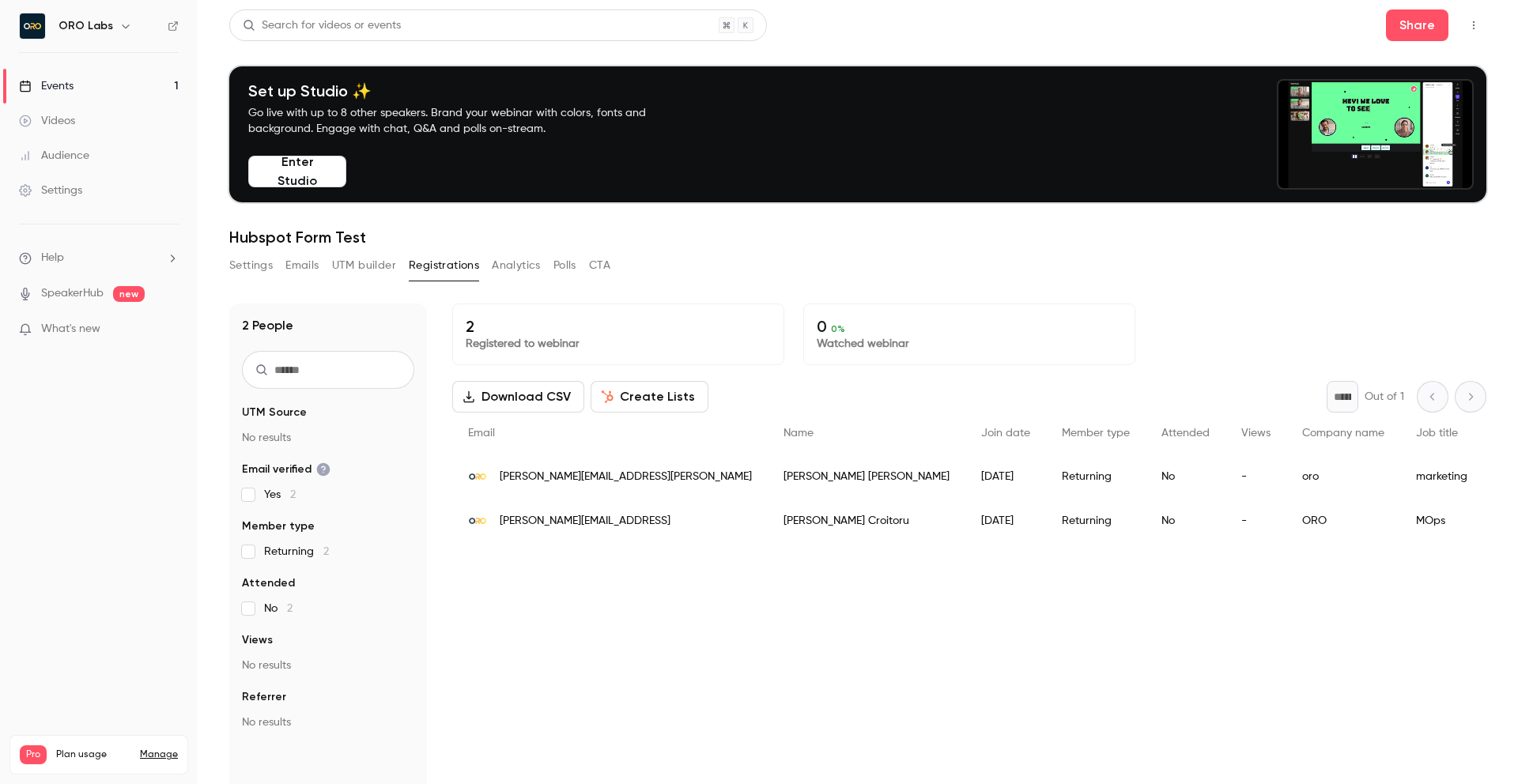
click at [292, 266] on button "Emails" at bounding box center [302, 265] width 33 height 25
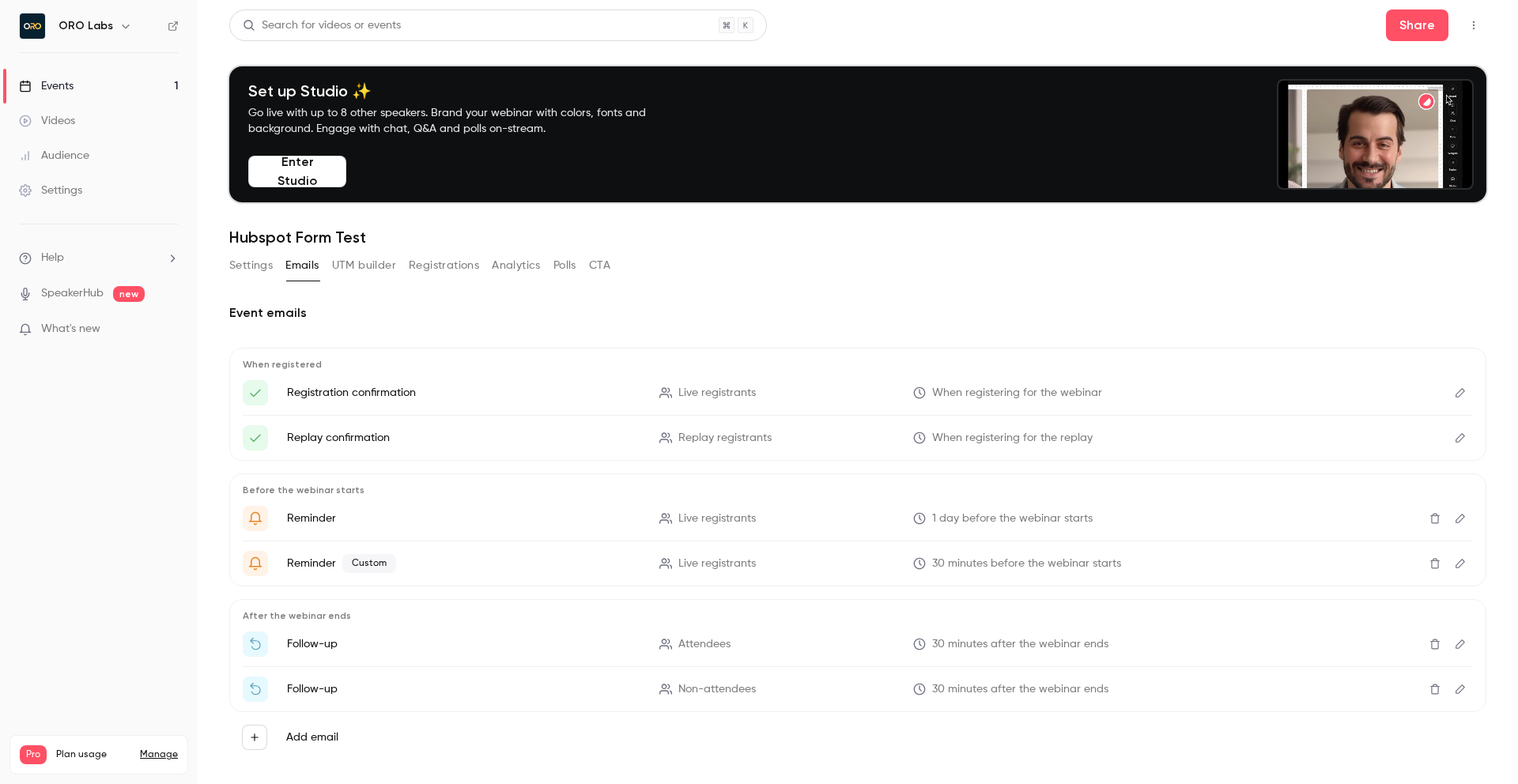
click at [885, 301] on div "Event emails When registered Registration confirmation Live registrants When re…" at bounding box center [857, 539] width 1257 height 509
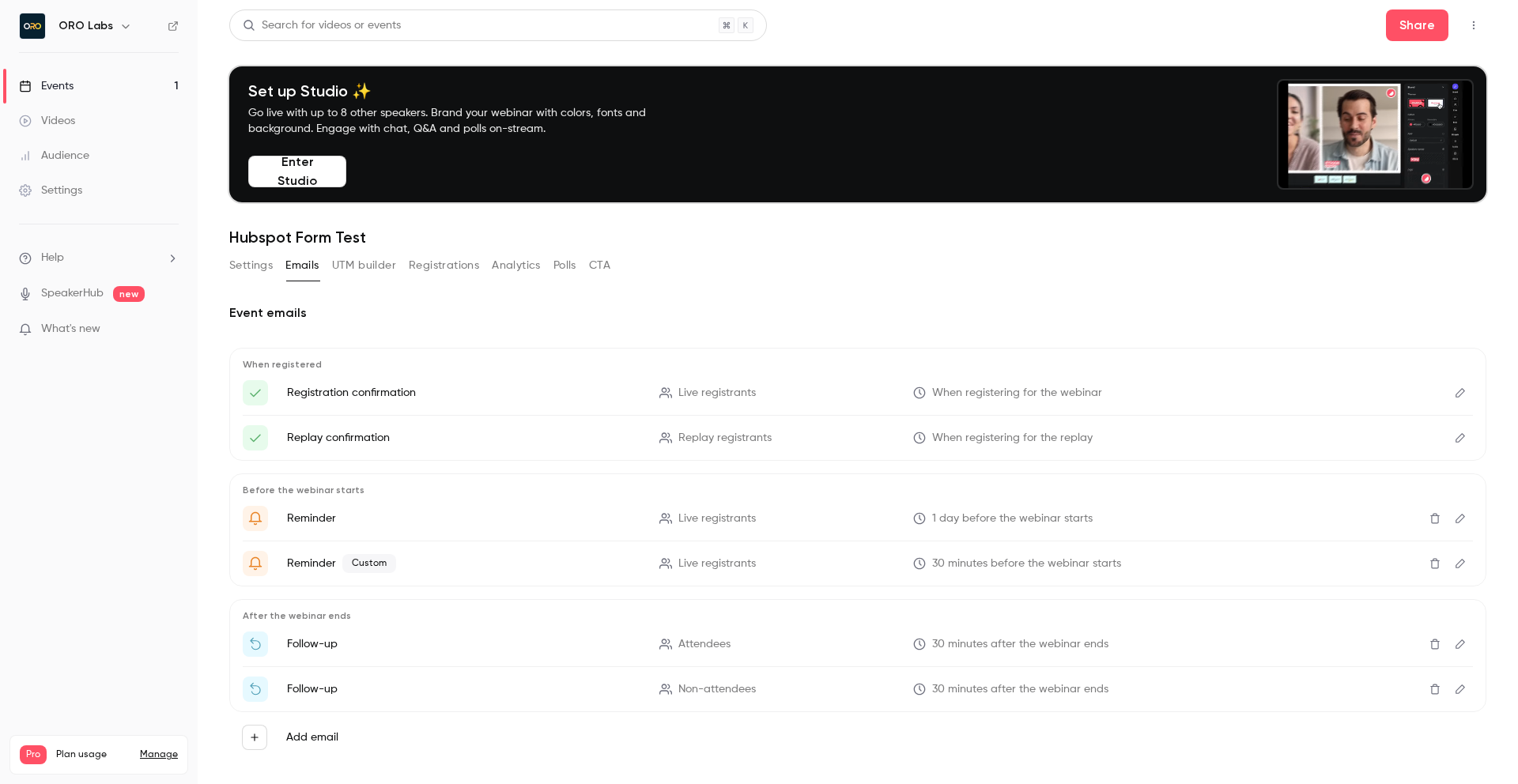
click at [777, 300] on div "Event emails When registered Registration confirmation Live registrants When re…" at bounding box center [857, 539] width 1257 height 509
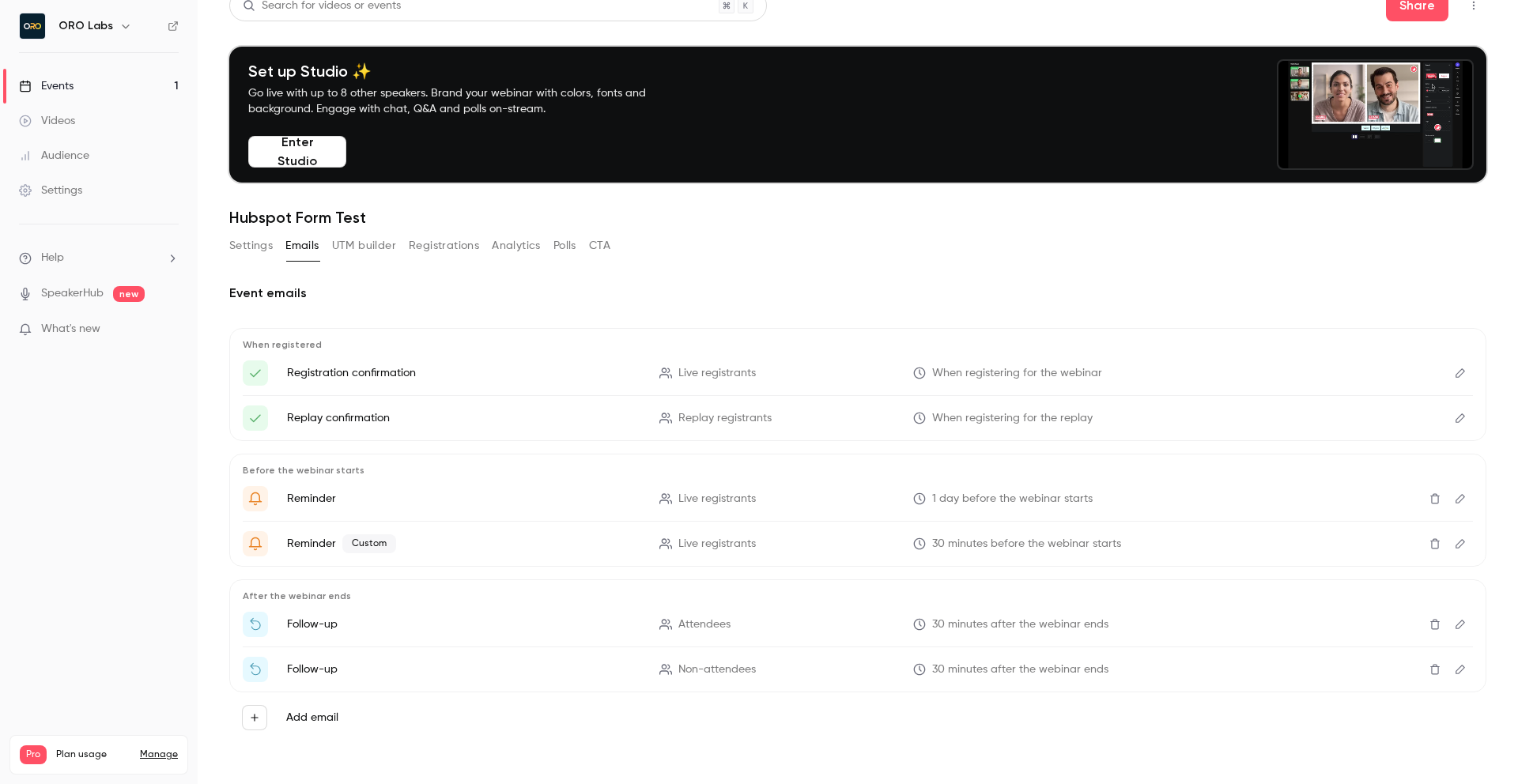
click at [570, 245] on button "Polls" at bounding box center [564, 245] width 23 height 25
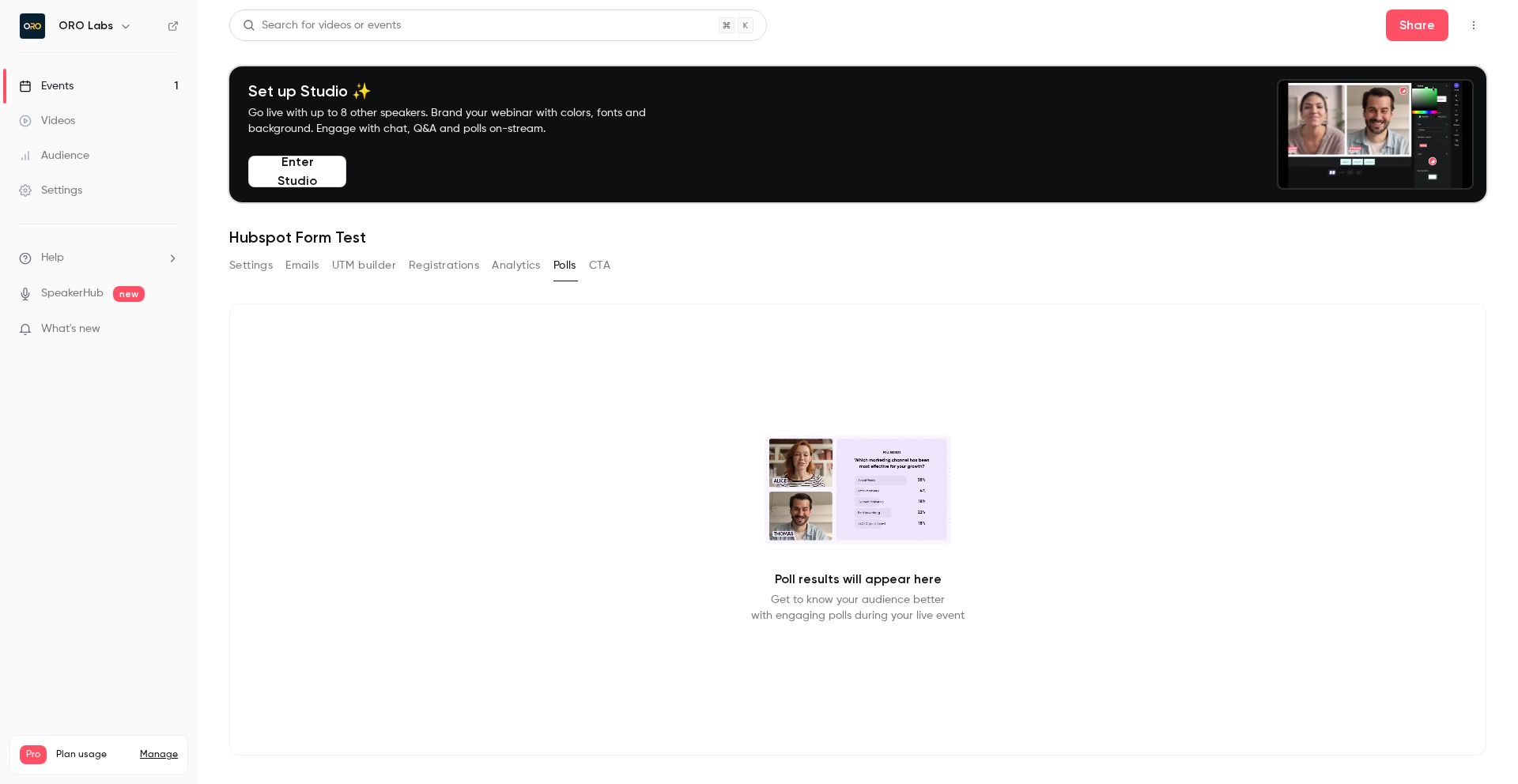
click at [297, 166] on button "Enter Studio" at bounding box center [297, 171] width 98 height 32
click at [248, 249] on div "Search for videos or events Share Set up Studio ✨ Go live with up to 8 other sp…" at bounding box center [857, 395] width 1257 height 771
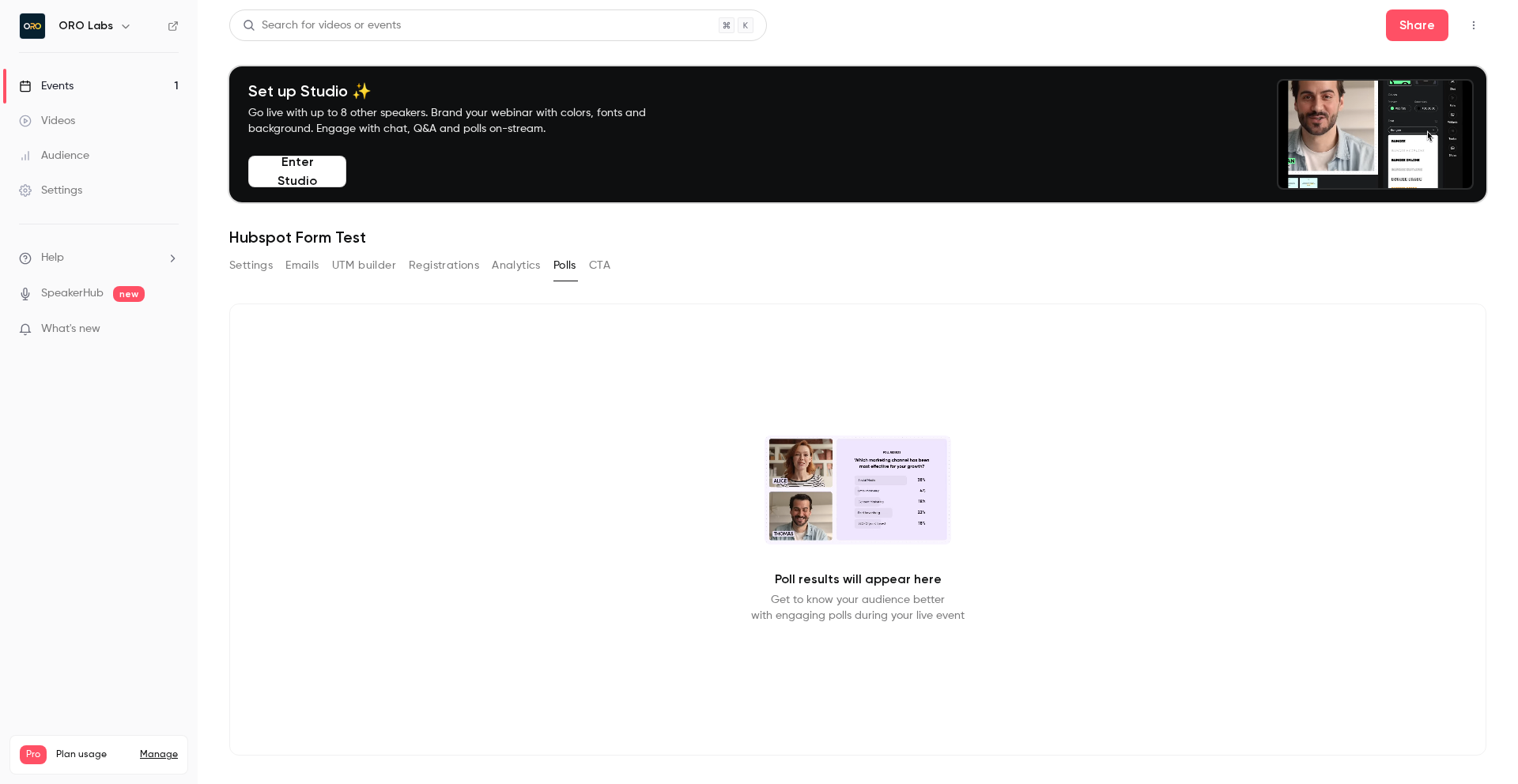
click at [255, 271] on button "Settings" at bounding box center [251, 265] width 44 height 25
